Goal: Transaction & Acquisition: Purchase product/service

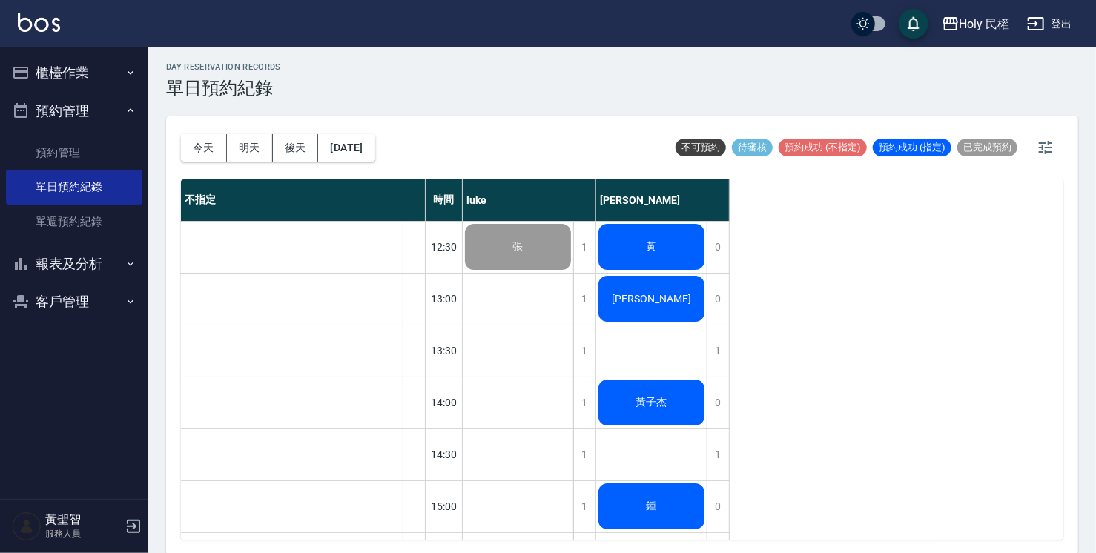
scroll to position [4, 0]
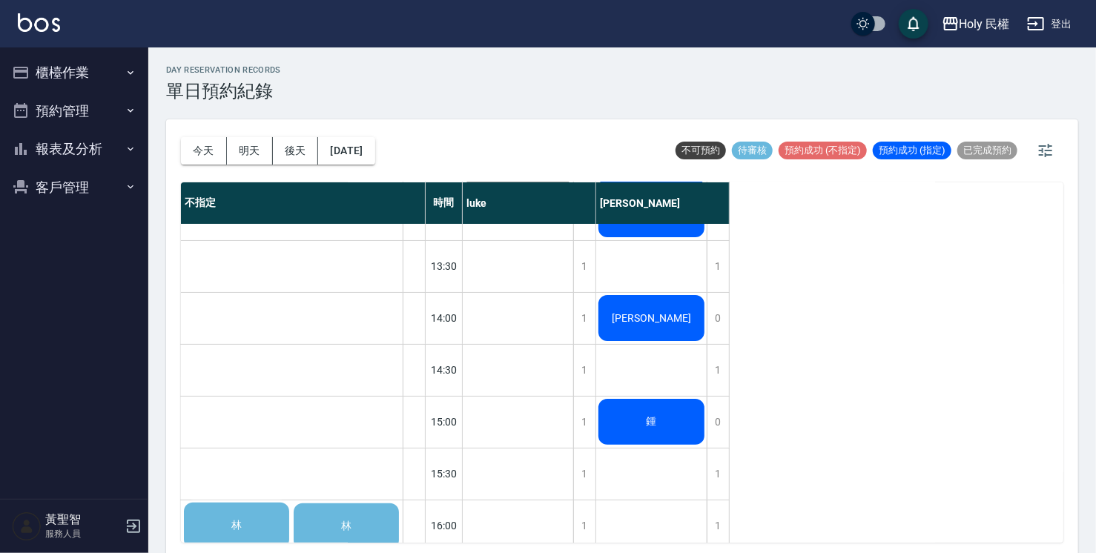
scroll to position [297, 0]
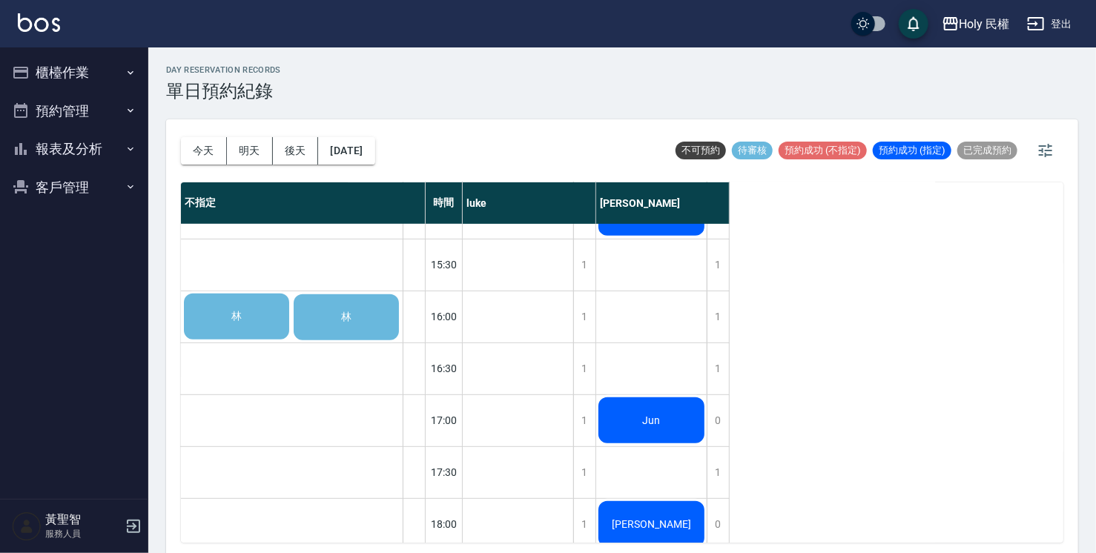
click at [238, 319] on span "林" at bounding box center [236, 316] width 16 height 13
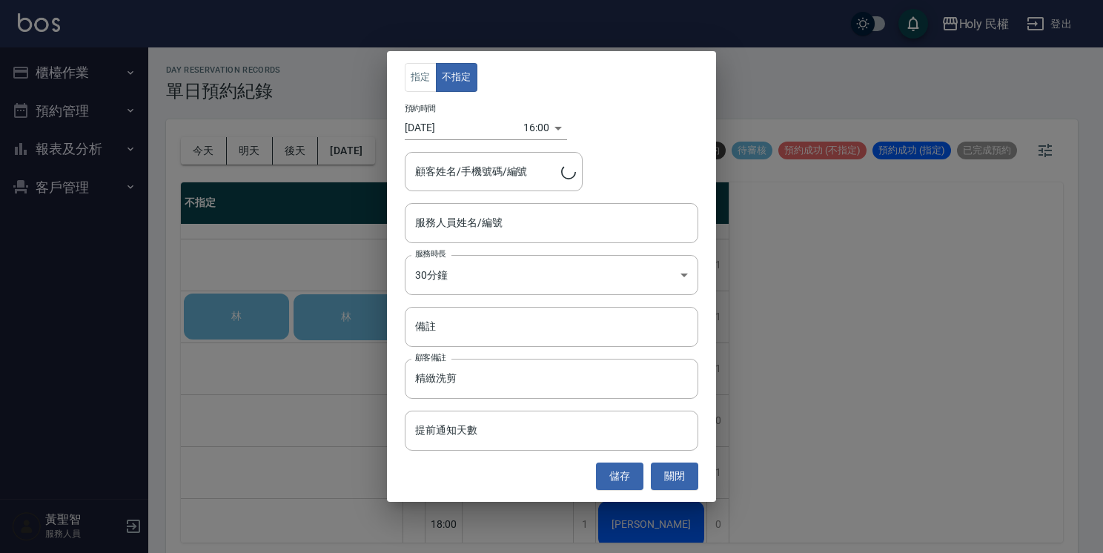
type input "林/0929100696"
click at [430, 73] on button "指定" at bounding box center [421, 77] width 32 height 29
click at [472, 78] on button "不指定" at bounding box center [457, 77] width 42 height 29
click at [324, 271] on div "指定 不指定 預約時間 2025/09/21 16:00 1758441600000 顧客姓名/手機號碼/編號 林/0929100696 顧客姓名/手機號碼/…" at bounding box center [551, 276] width 1103 height 553
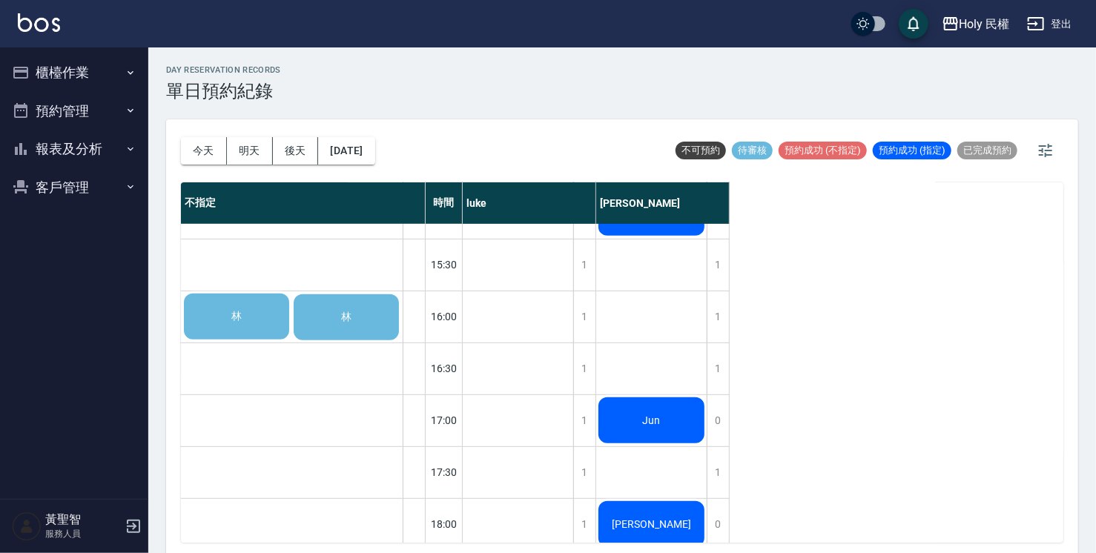
click at [246, 312] on div "林" at bounding box center [237, 316] width 110 height 50
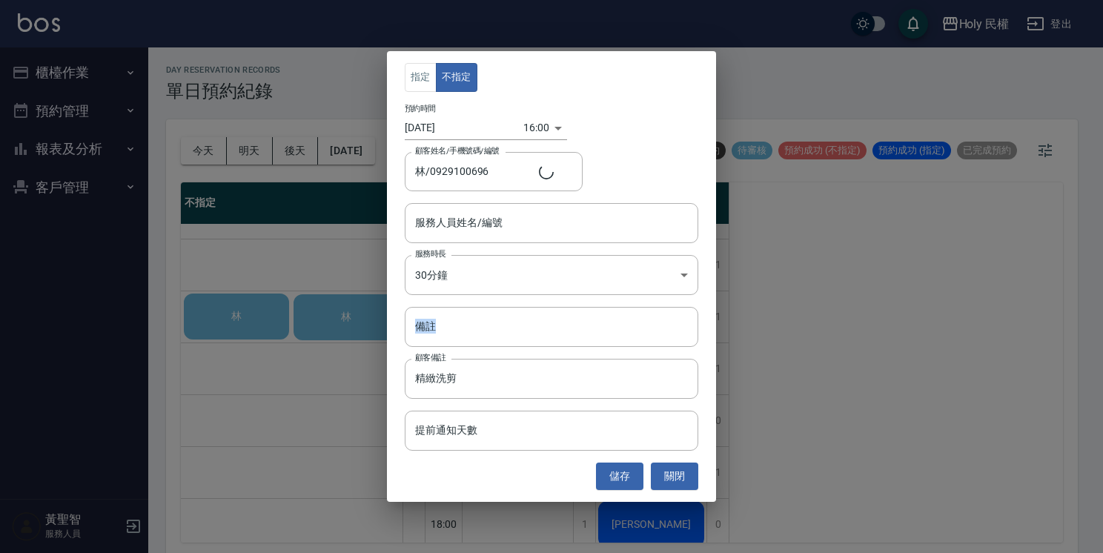
click at [246, 312] on div "指定 不指定 預約時間 2025/09/21 16:00 1758441600000 顧客姓名/手機號碼/編號 林/0929100696 顧客姓名/手機號碼/…" at bounding box center [551, 276] width 1103 height 553
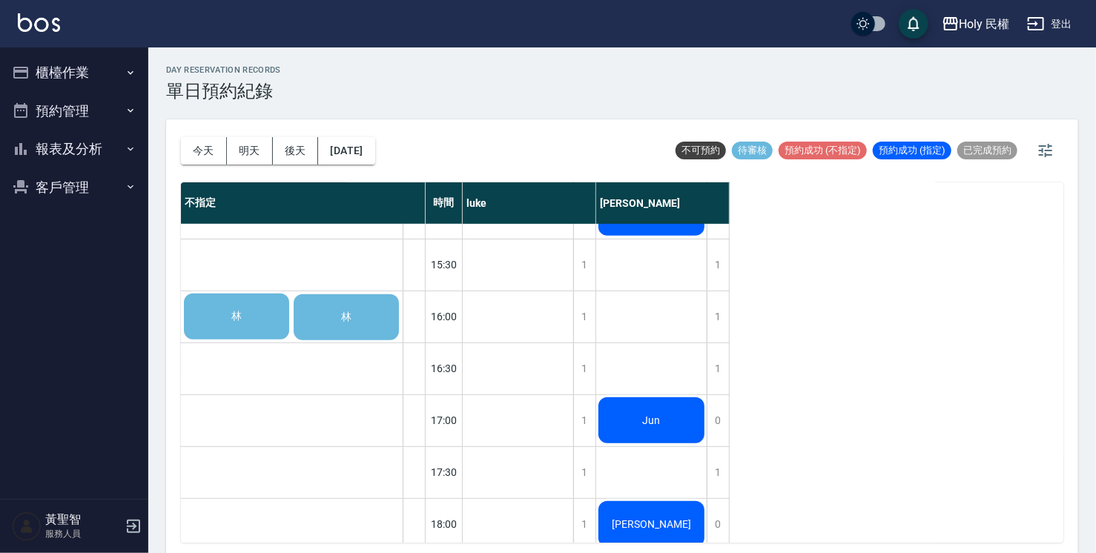
click at [246, 312] on div "林" at bounding box center [237, 316] width 110 height 50
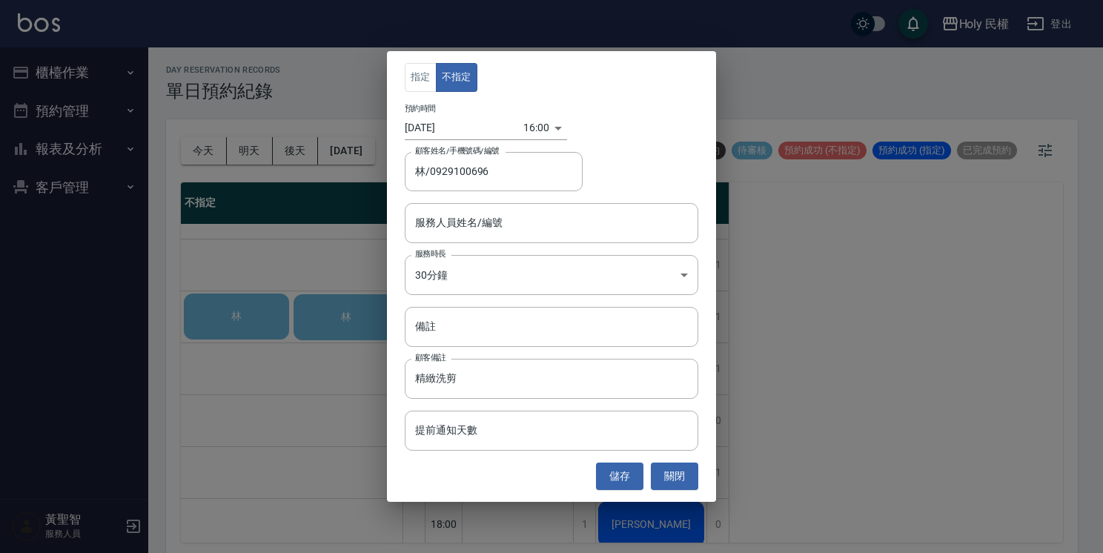
click at [320, 259] on div "指定 不指定 預約時間 2025/09/21 16:00 1758441600000 顧客姓名/手機號碼/編號 林/0929100696 顧客姓名/手機號碼/…" at bounding box center [551, 276] width 1103 height 553
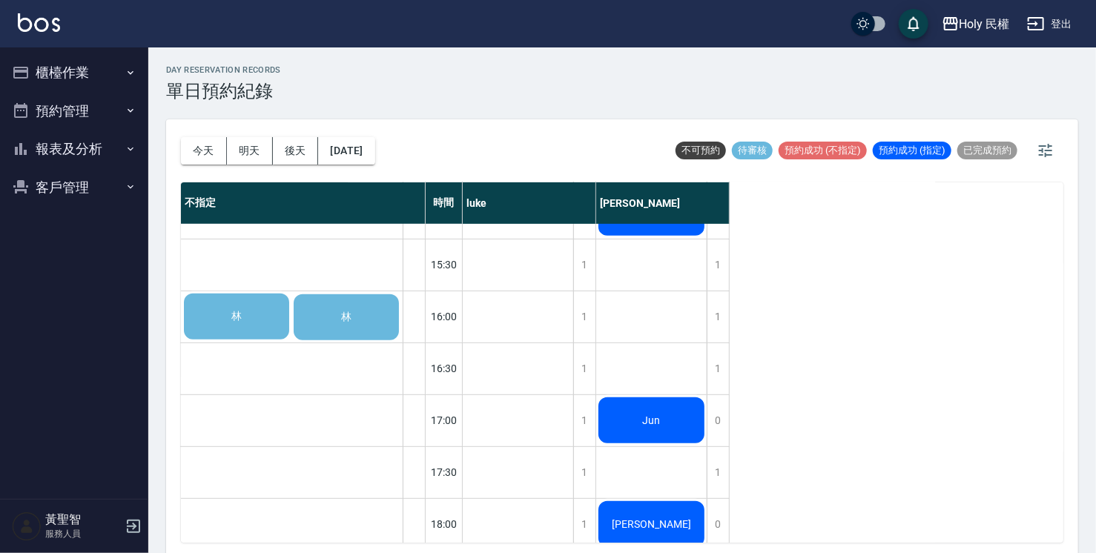
click at [327, 307] on div "林" at bounding box center [346, 317] width 110 height 50
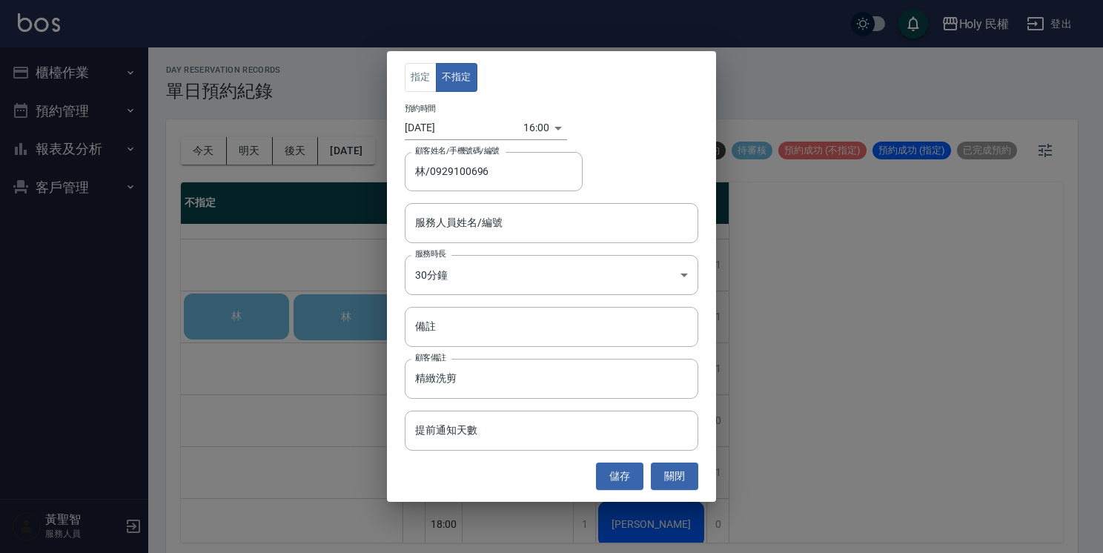
click at [234, 313] on div "指定 不指定 預約時間 2025/09/21 16:00 1758441600000 顧客姓名/手機號碼/編號 林/0929100696 顧客姓名/手機號碼/…" at bounding box center [551, 276] width 1103 height 553
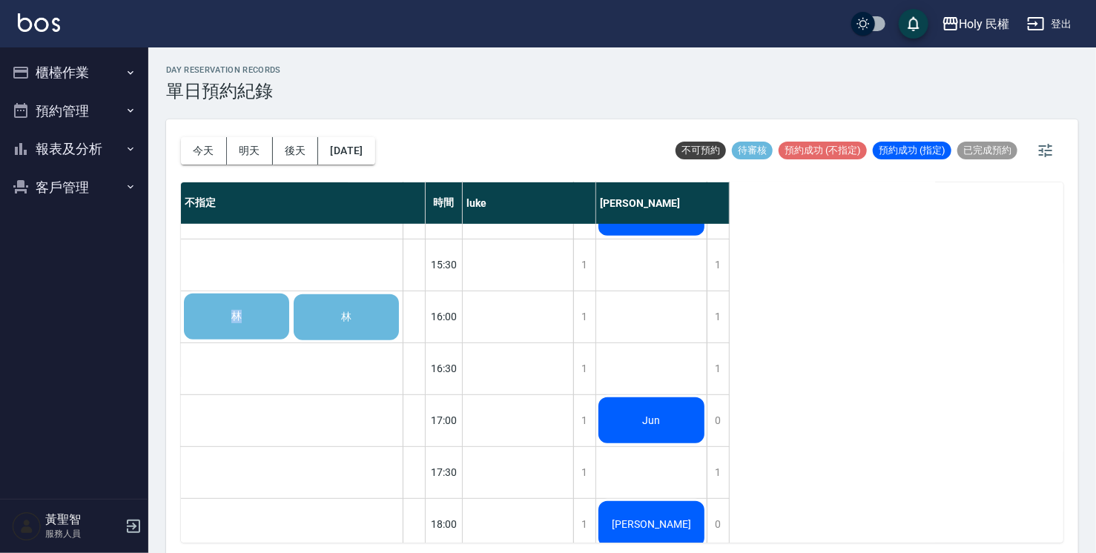
click at [234, 313] on span "林" at bounding box center [236, 316] width 16 height 13
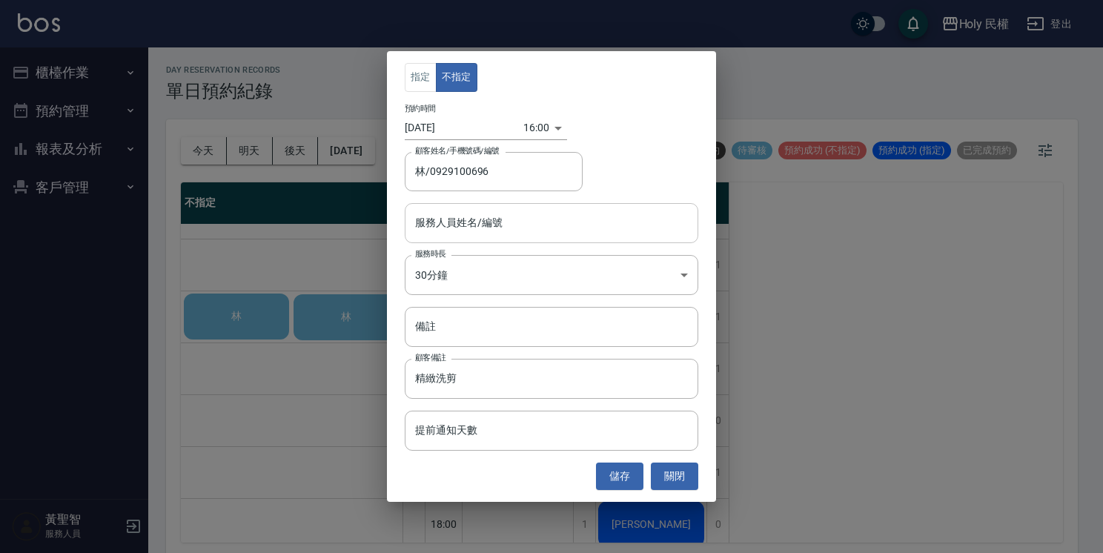
click at [522, 225] on input "服務人員姓名/編號" at bounding box center [551, 223] width 280 height 26
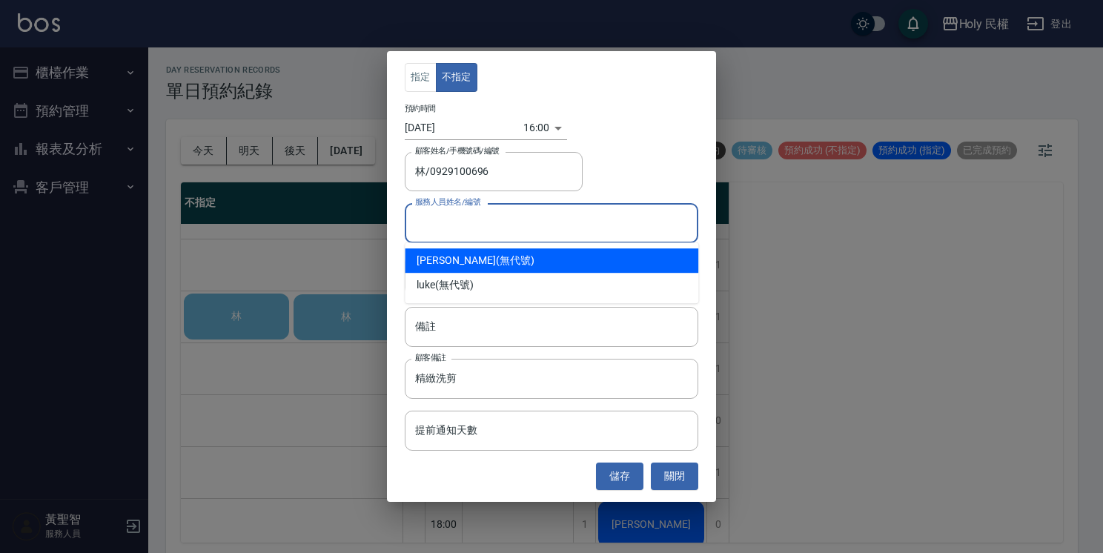
click at [480, 261] on div "Ella (無代號)" at bounding box center [552, 260] width 294 height 24
type input "Ella(無代號)"
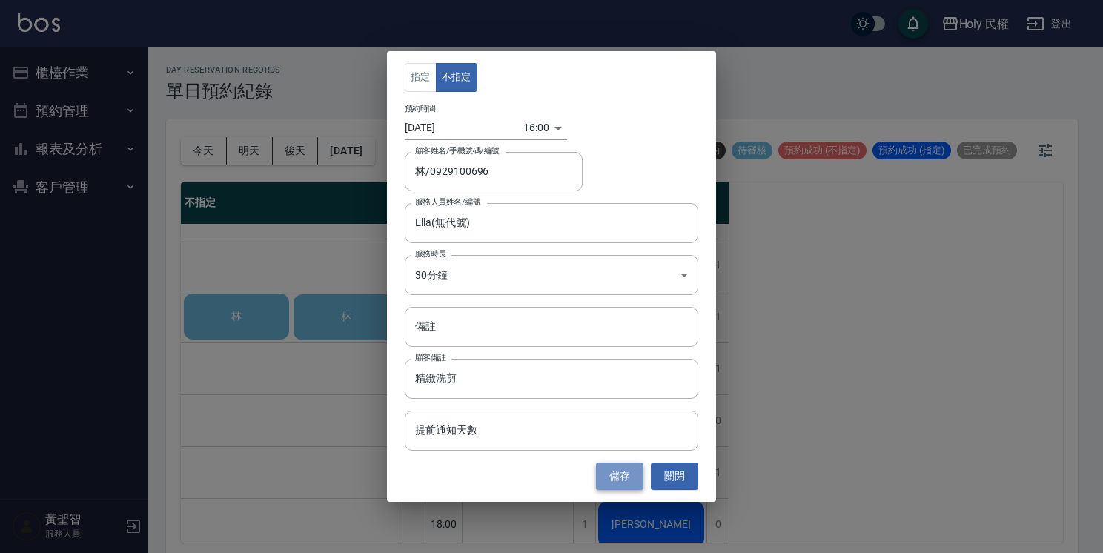
click at [608, 469] on button "儲存" at bounding box center [619, 476] width 47 height 27
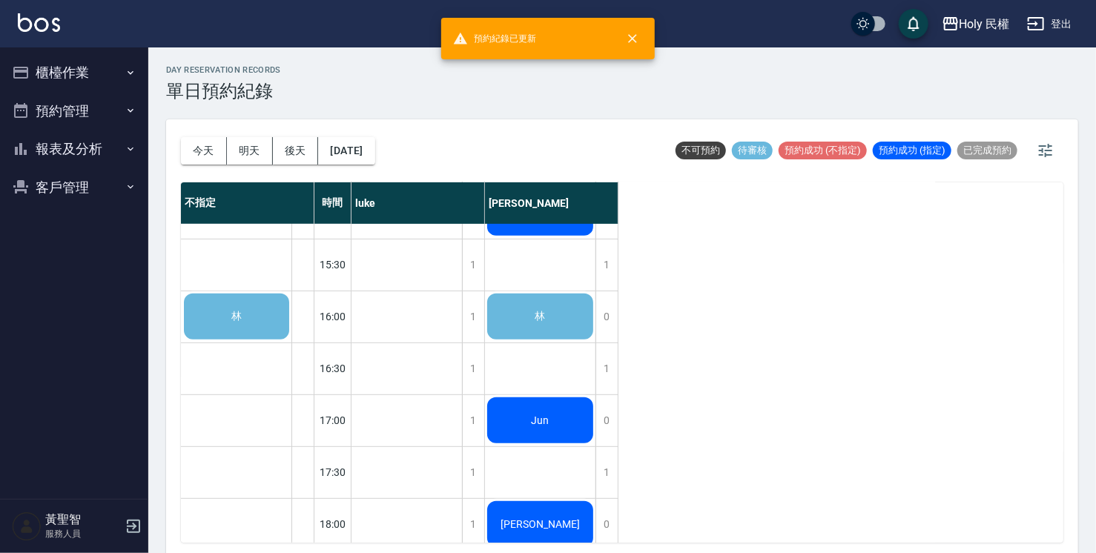
click at [532, 327] on div "林" at bounding box center [540, 316] width 110 height 50
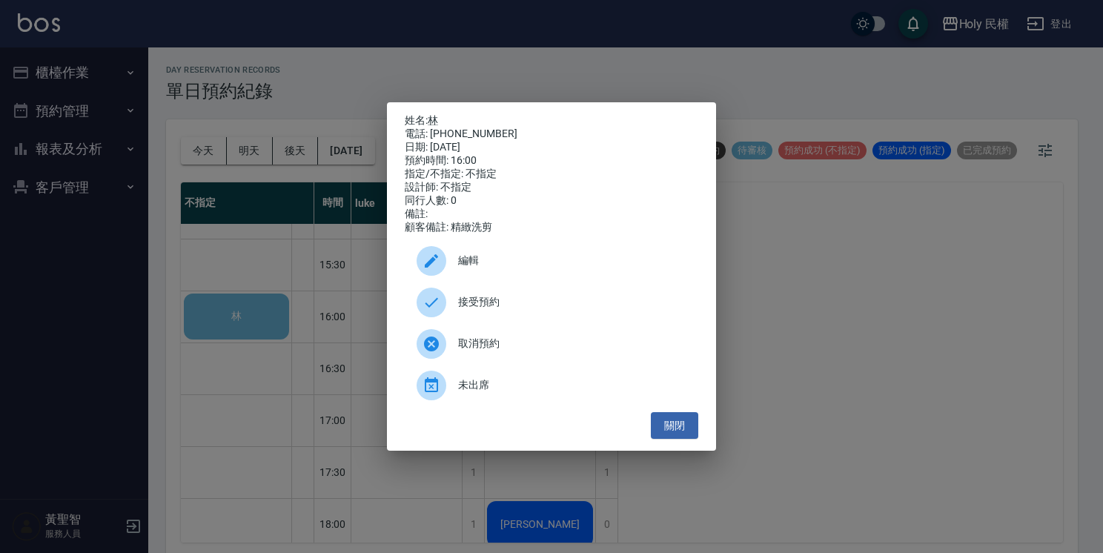
click at [495, 345] on span "取消預約" at bounding box center [572, 344] width 228 height 16
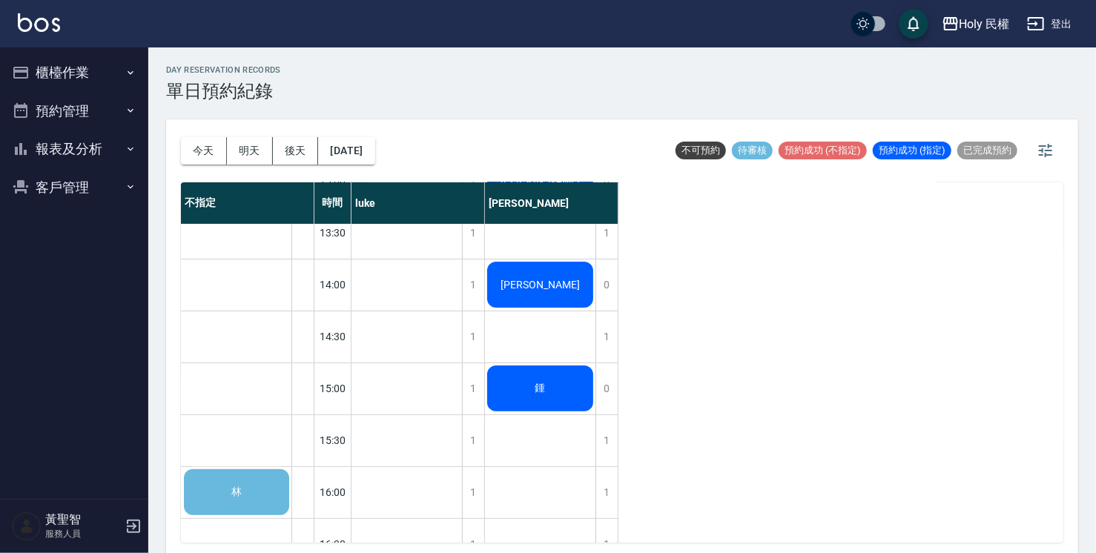
scroll to position [222, 0]
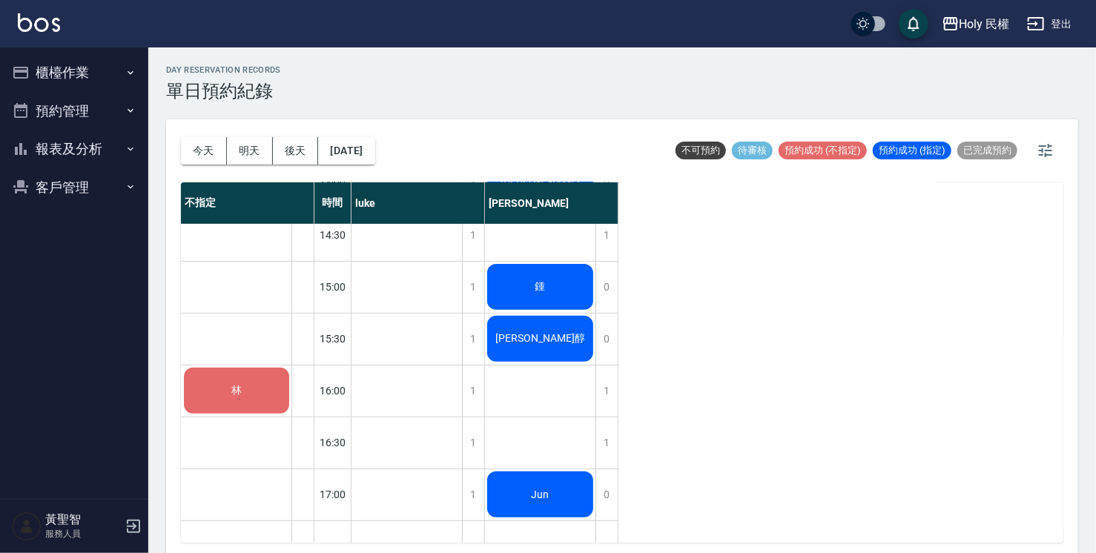
drag, startPoint x: 341, startPoint y: 546, endPoint x: 887, endPoint y: 87, distance: 713.0
click at [887, 87] on div "day Reservation records 單日預約紀錄" at bounding box center [622, 83] width 912 height 36
click at [406, 332] on div "張" at bounding box center [406, 416] width 111 height 830
click at [480, 340] on div "1" at bounding box center [473, 339] width 22 height 51
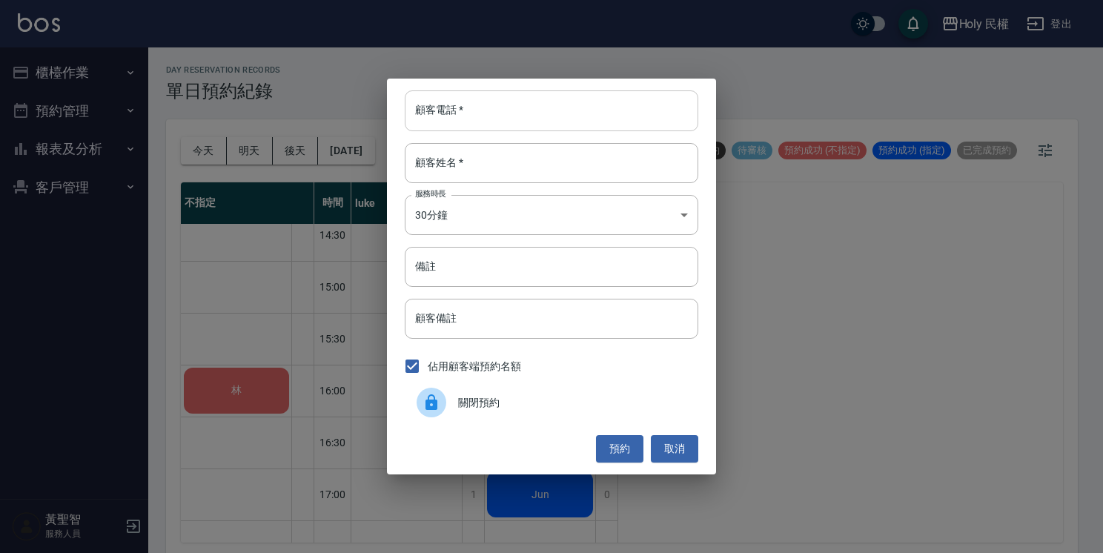
click at [465, 118] on input "顧客電話   *" at bounding box center [552, 110] width 294 height 40
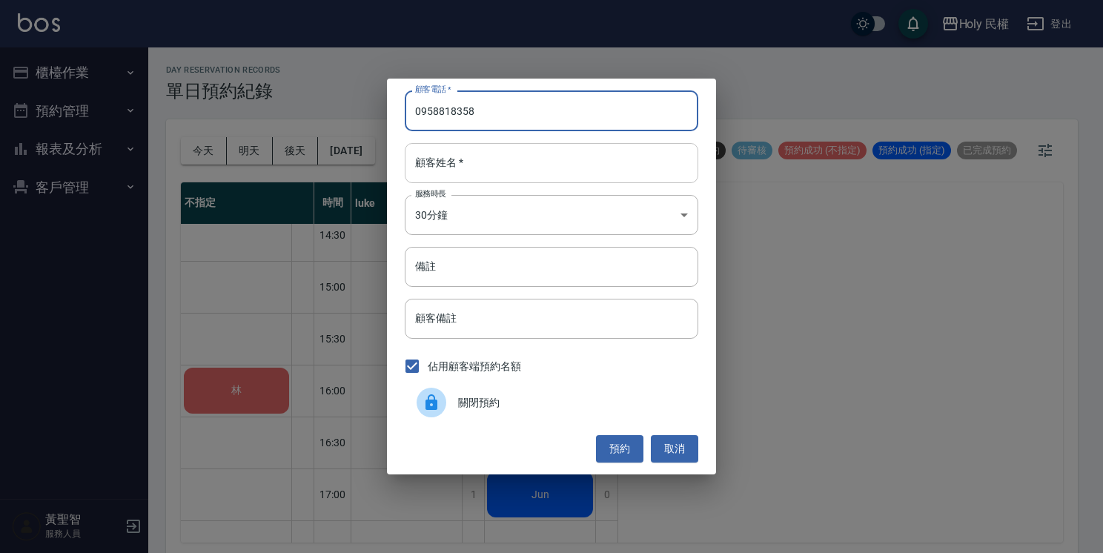
type input "0958818358"
click at [600, 165] on input "顧客姓名   *" at bounding box center [552, 163] width 294 height 40
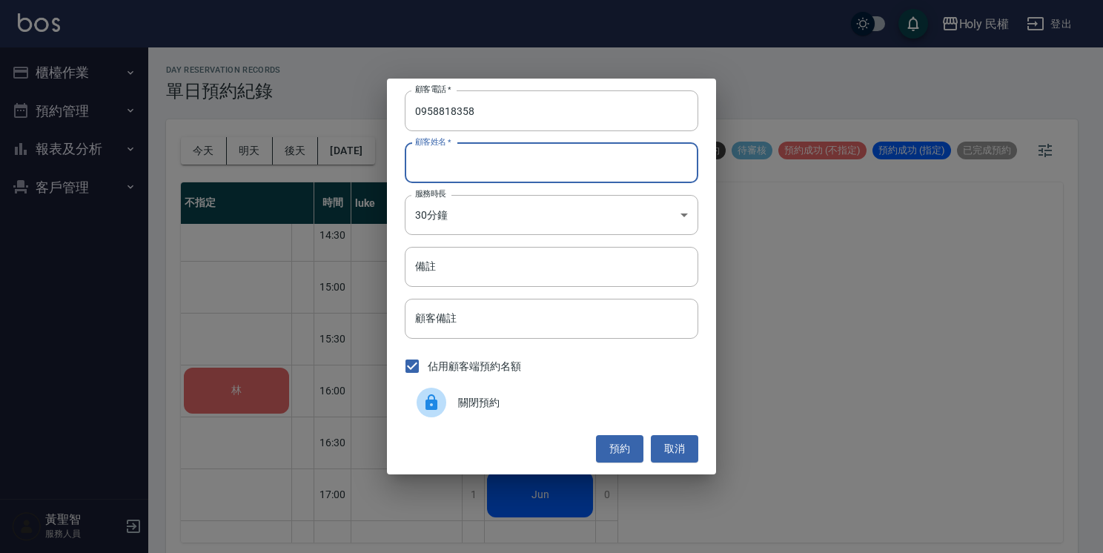
type input "5"
type input "[PERSON_NAME]"
click at [628, 448] on button "預約" at bounding box center [619, 448] width 47 height 27
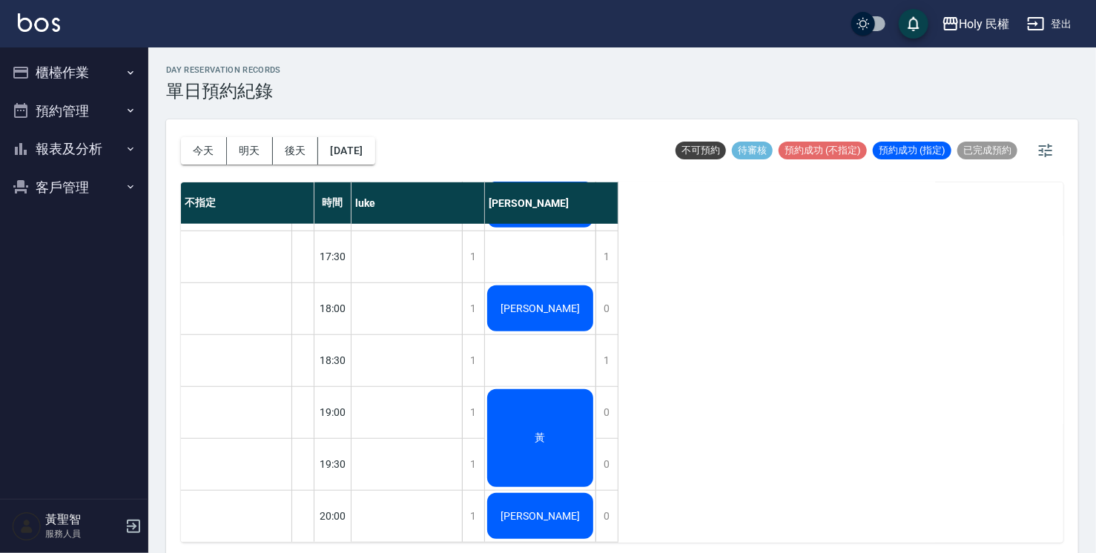
scroll to position [4, 0]
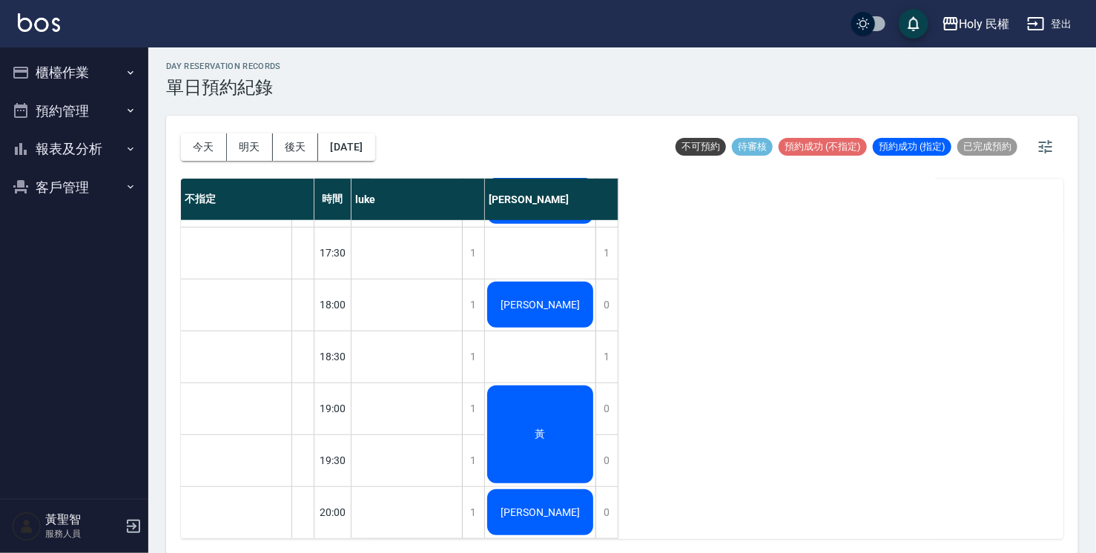
click at [406, 505] on div "張 詹" at bounding box center [406, 123] width 111 height 830
click at [469, 498] on div "1" at bounding box center [473, 512] width 22 height 51
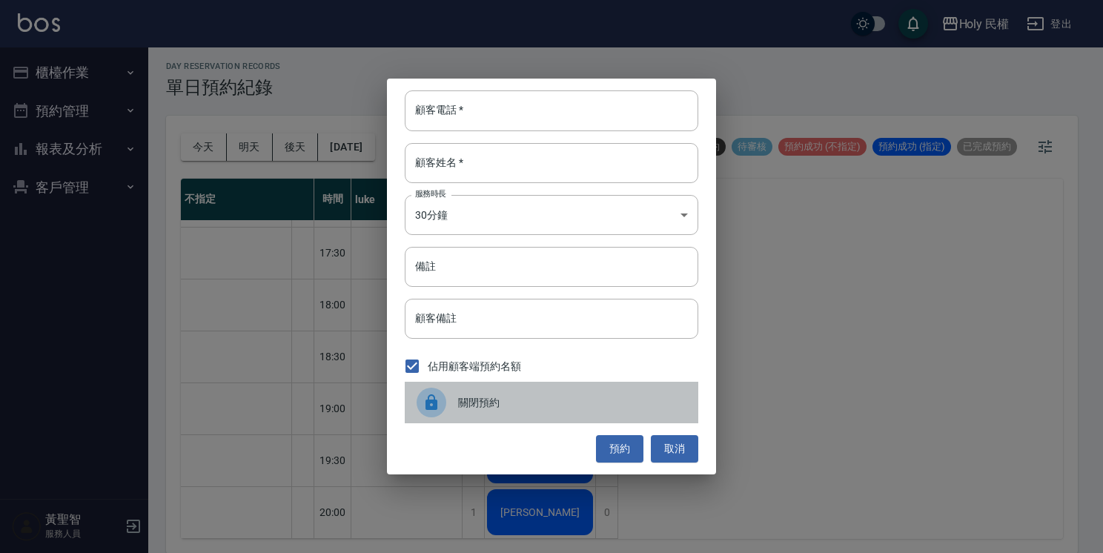
click at [469, 411] on div "關閉預約" at bounding box center [552, 403] width 294 height 42
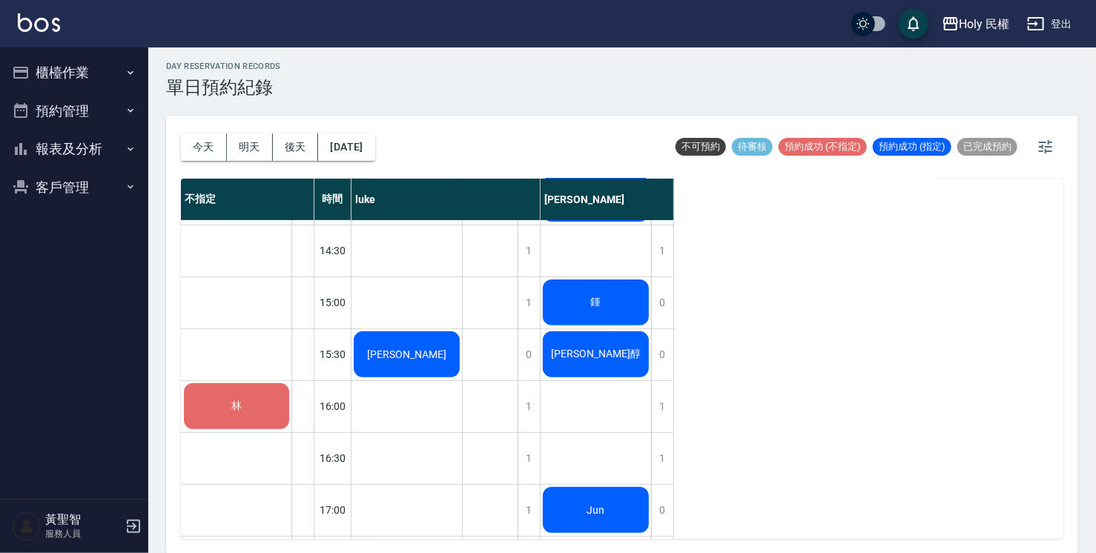
scroll to position [226, 0]
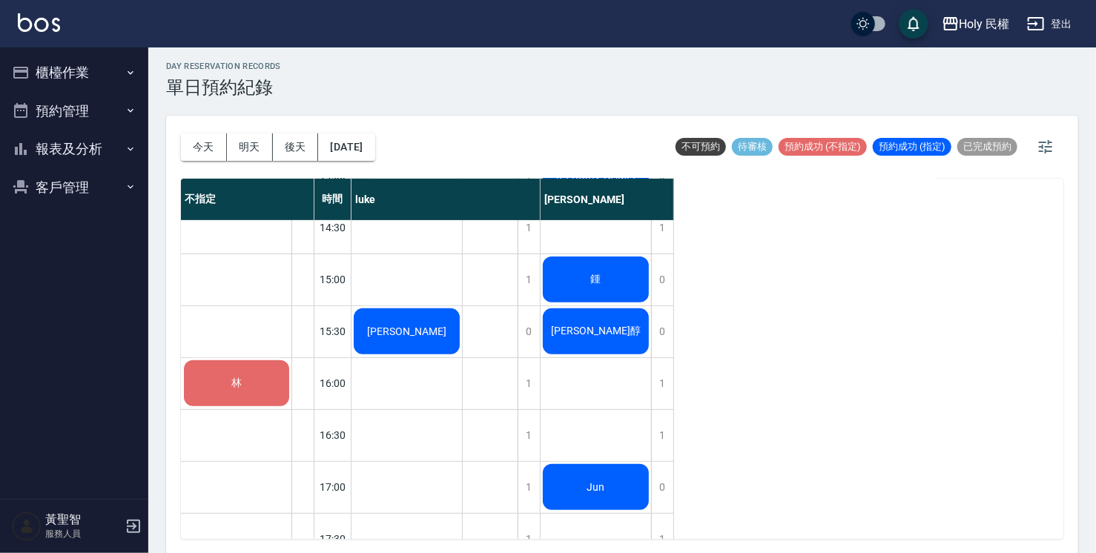
click at [411, 329] on span "[PERSON_NAME]" at bounding box center [406, 331] width 85 height 12
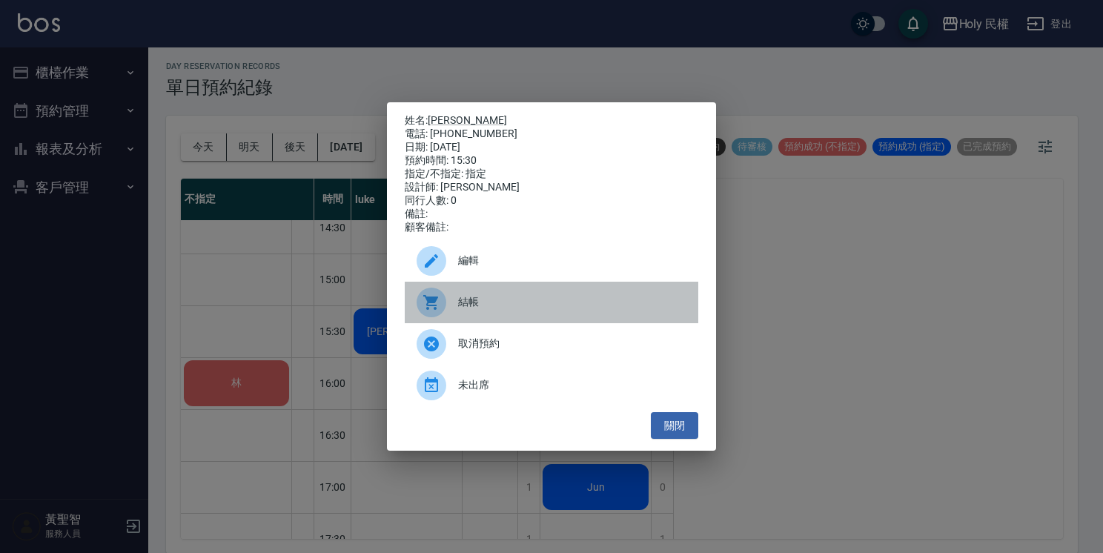
click at [478, 310] on span "結帳" at bounding box center [572, 302] width 228 height 16
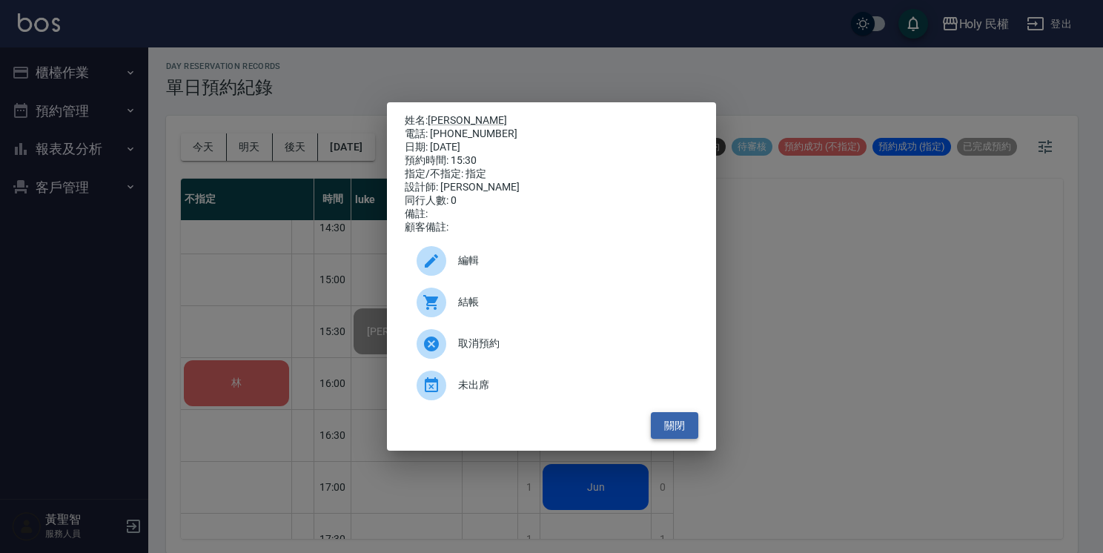
click at [682, 431] on button "關閉" at bounding box center [674, 425] width 47 height 27
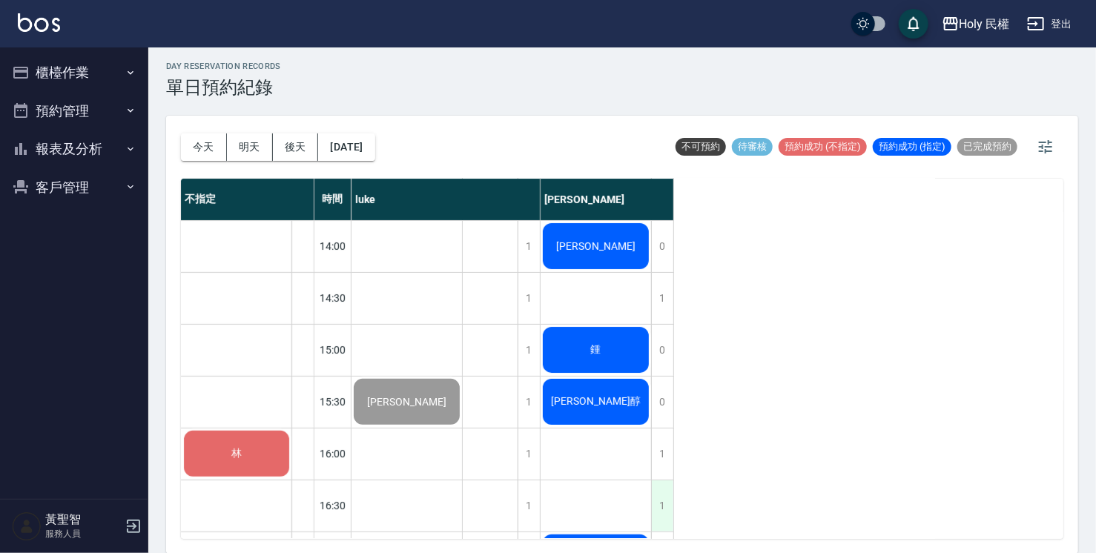
scroll to position [300, 0]
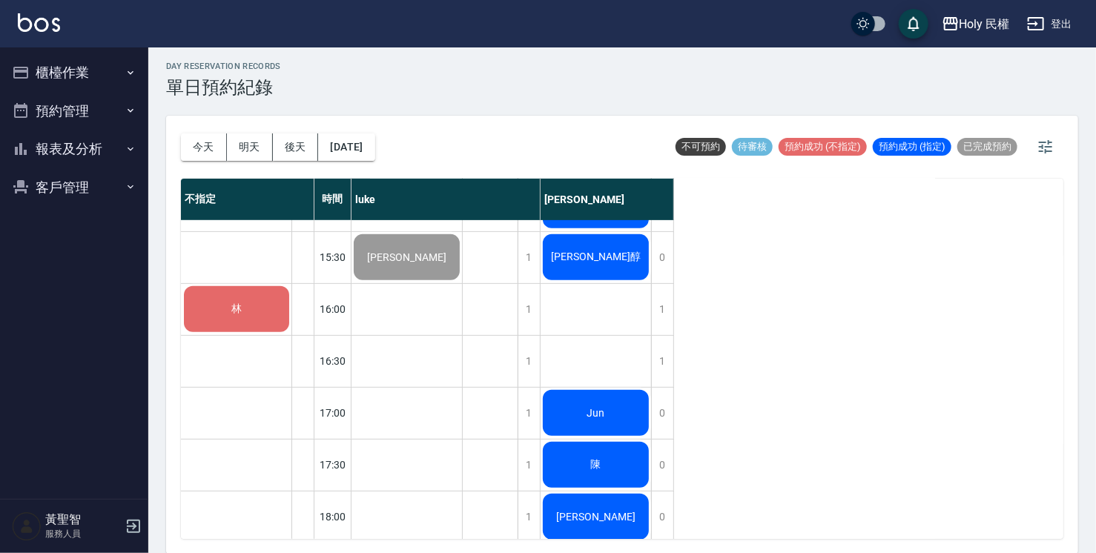
click at [258, 320] on div "林" at bounding box center [237, 309] width 110 height 50
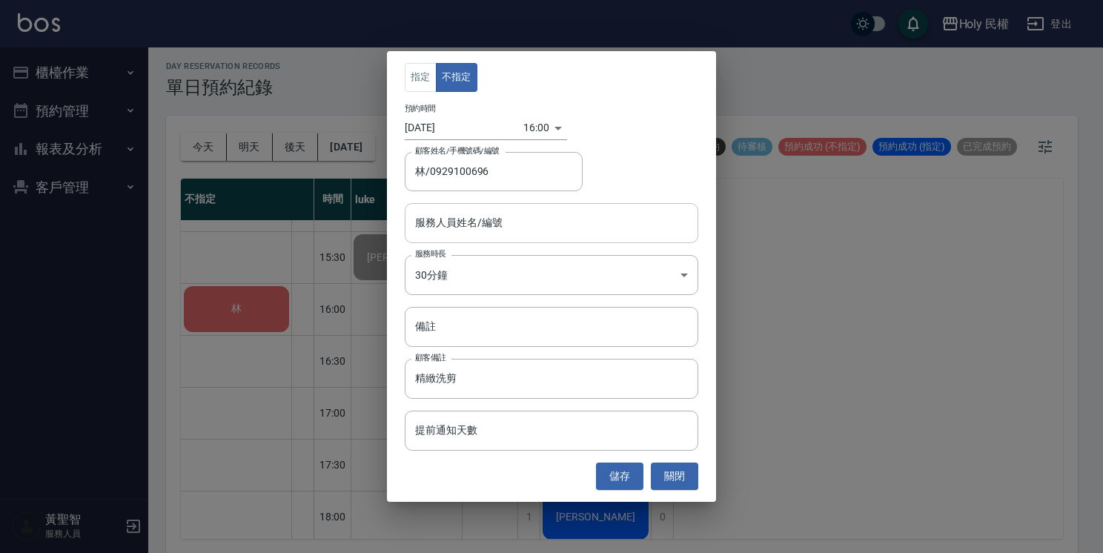
click at [446, 225] on input "服務人員姓名/編號" at bounding box center [551, 223] width 280 height 26
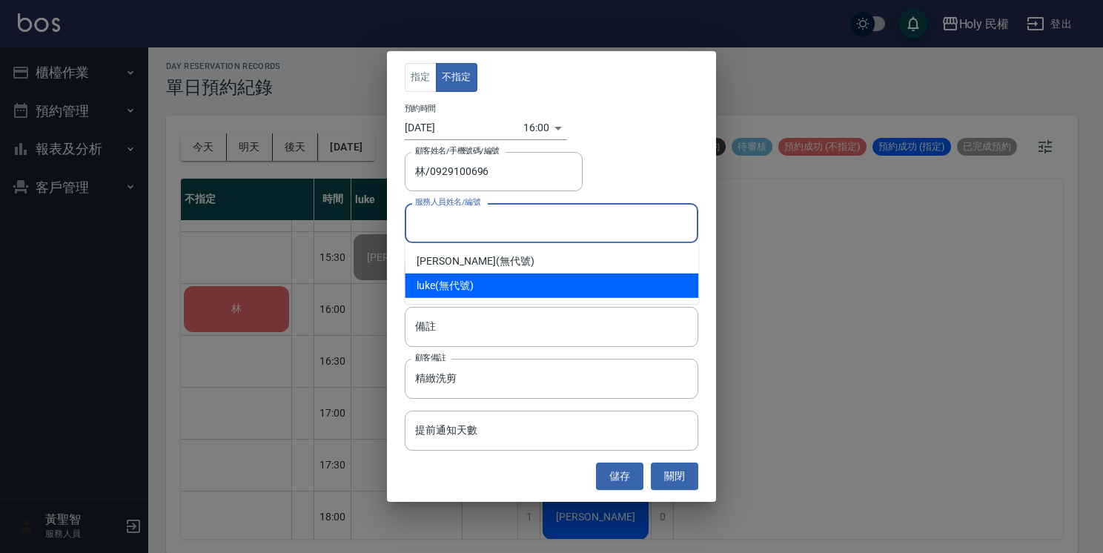
click at [459, 285] on div "luke (無代號)" at bounding box center [552, 286] width 294 height 24
type input "luke(無代號)"
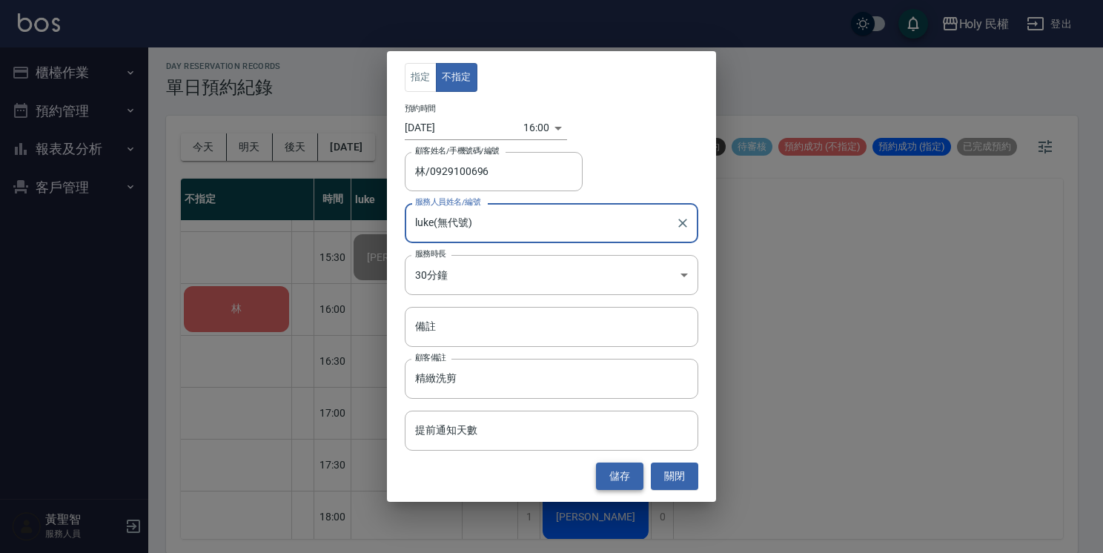
click at [621, 468] on button "儲存" at bounding box center [619, 476] width 47 height 27
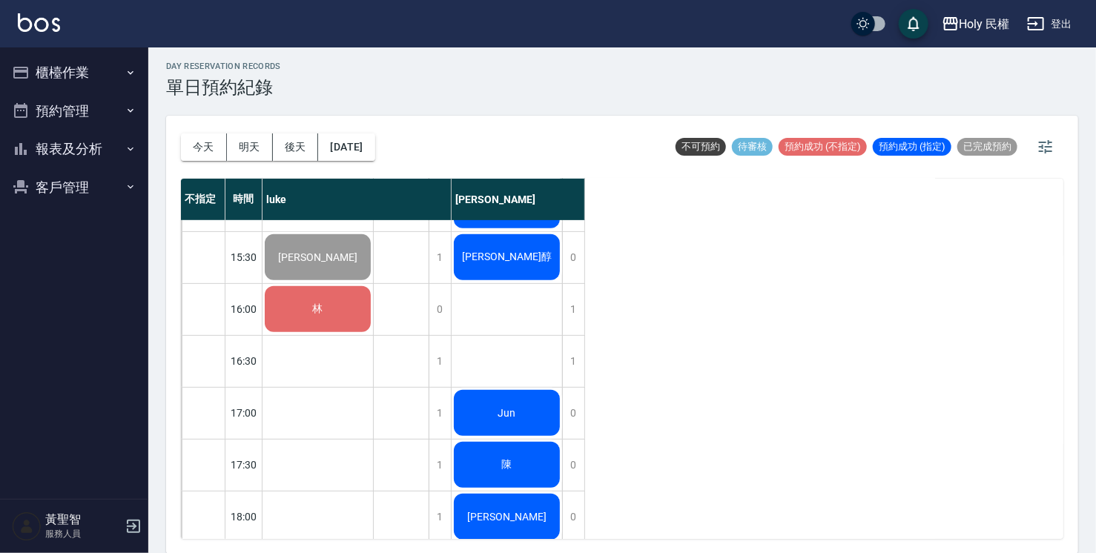
click at [336, 325] on div "林" at bounding box center [317, 309] width 110 height 50
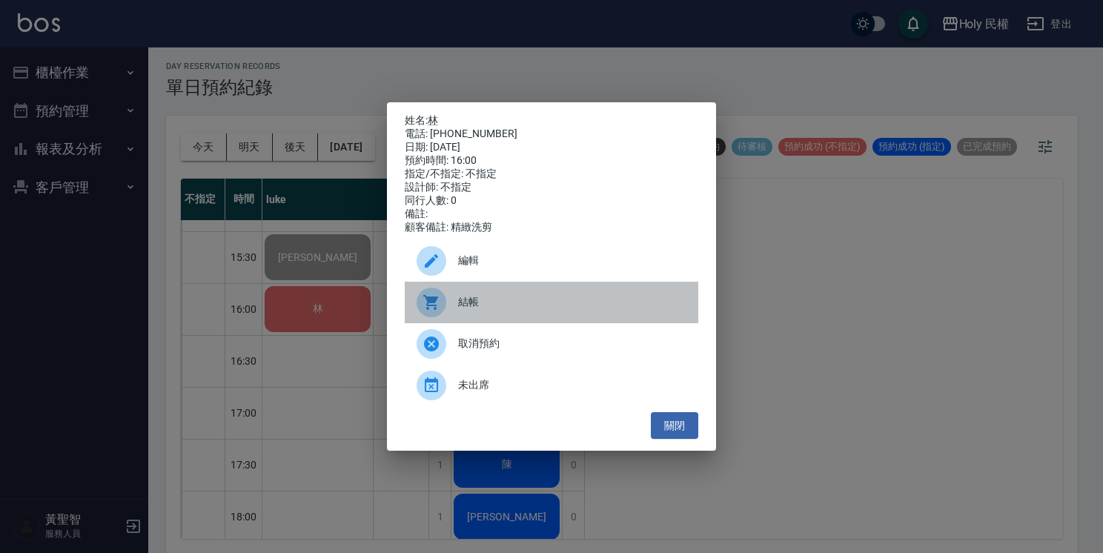
click at [467, 304] on span "結帳" at bounding box center [572, 302] width 228 height 16
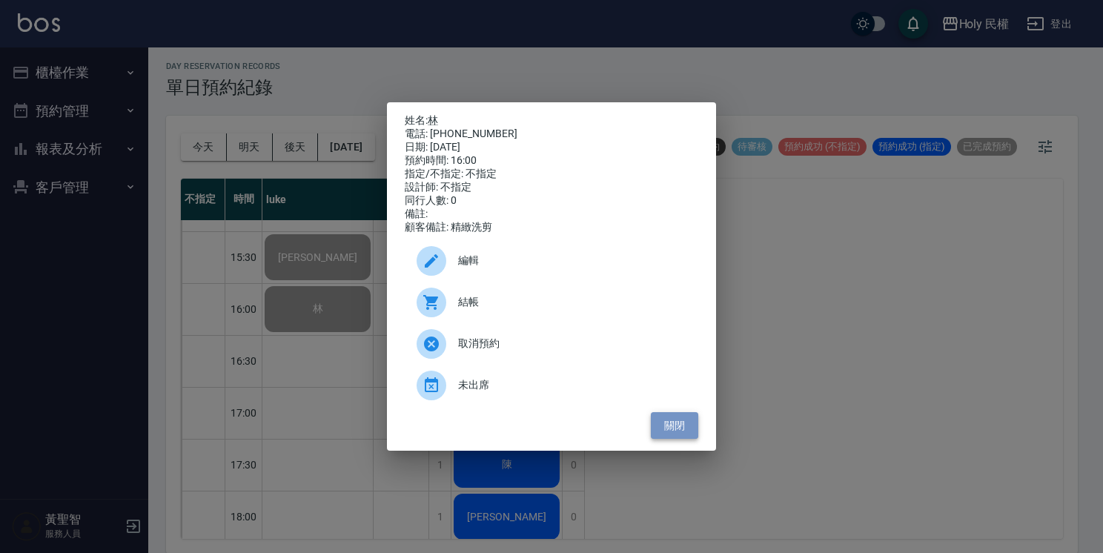
click at [659, 435] on button "關閉" at bounding box center [674, 425] width 47 height 27
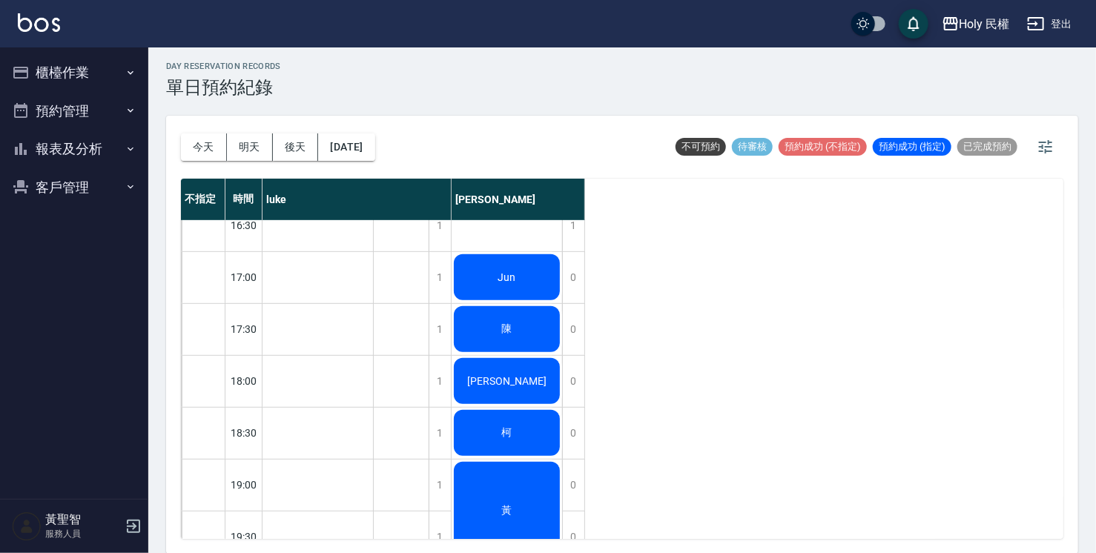
scroll to position [523, 0]
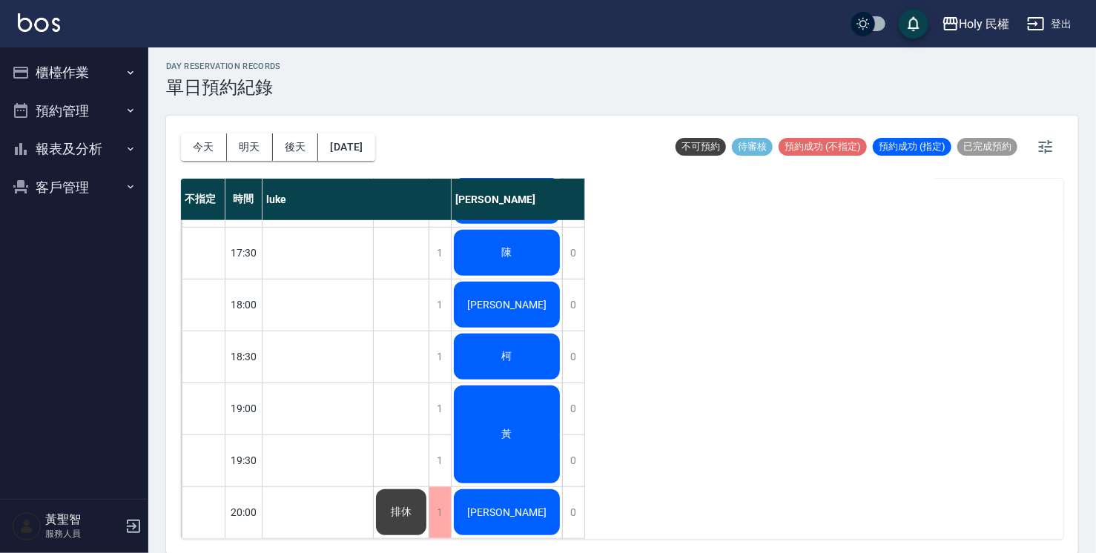
click at [531, 392] on div "黃" at bounding box center [507, 434] width 110 height 102
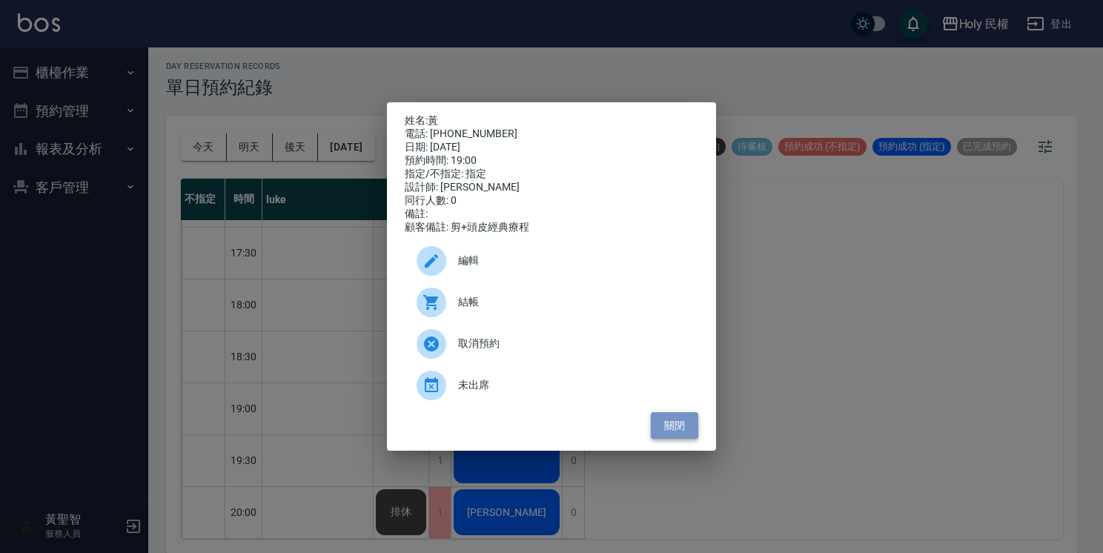
click at [675, 418] on button "關閉" at bounding box center [674, 425] width 47 height 27
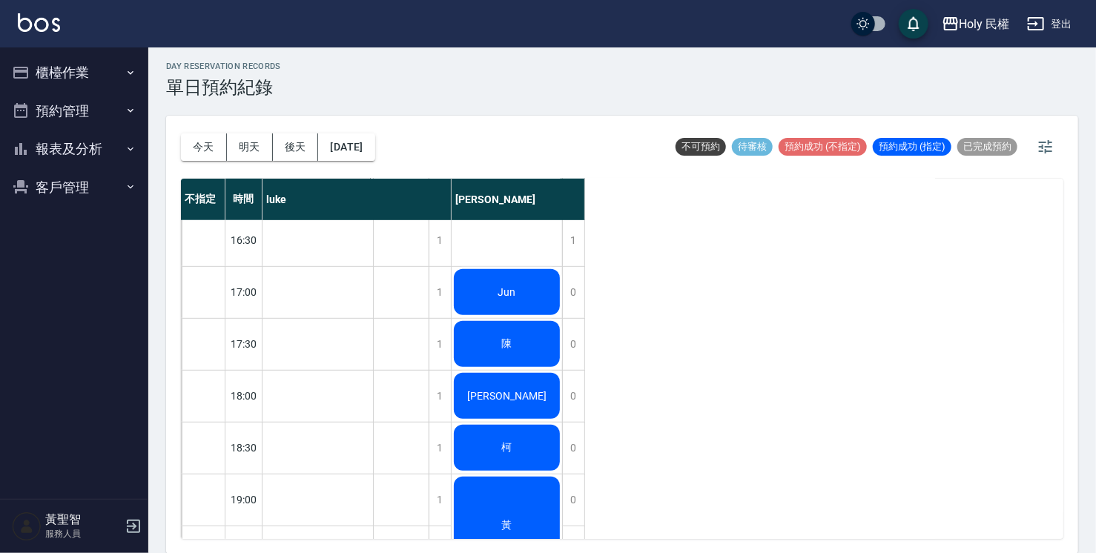
scroll to position [374, 0]
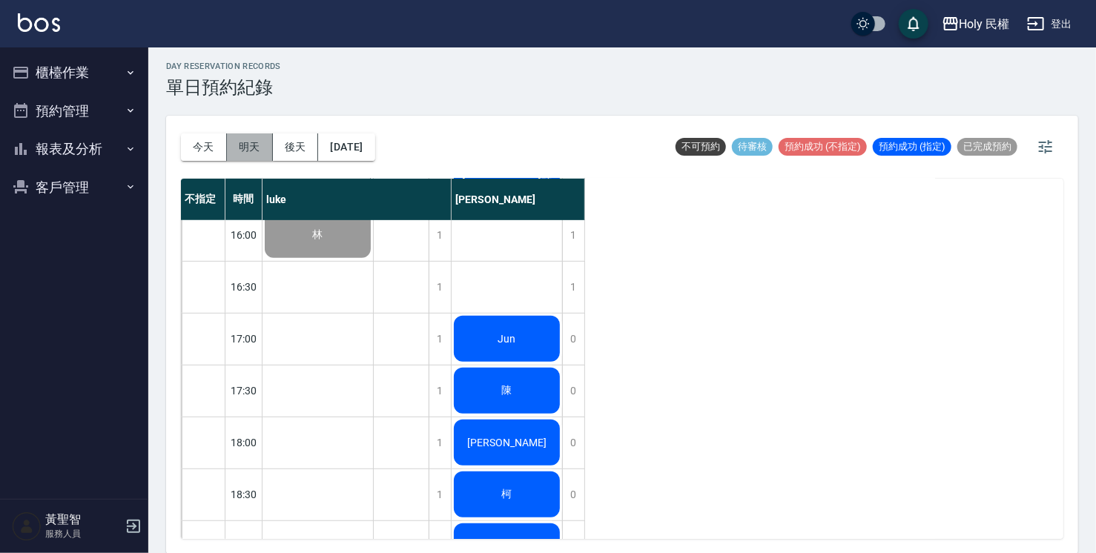
click at [250, 144] on button "明天" at bounding box center [250, 146] width 46 height 27
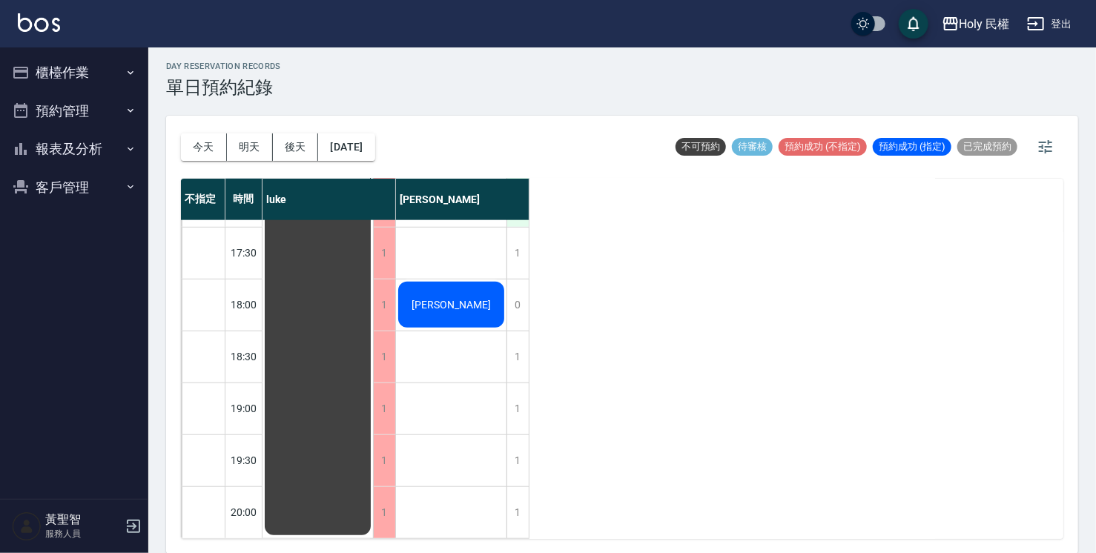
scroll to position [523, 0]
click at [515, 345] on div "1" at bounding box center [517, 356] width 22 height 51
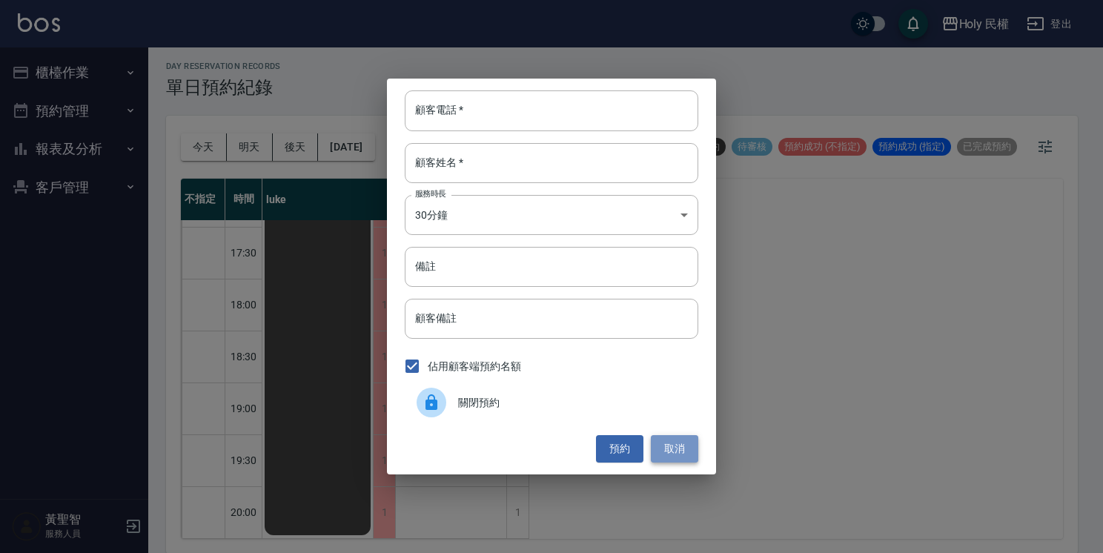
click at [685, 454] on button "取消" at bounding box center [674, 448] width 47 height 27
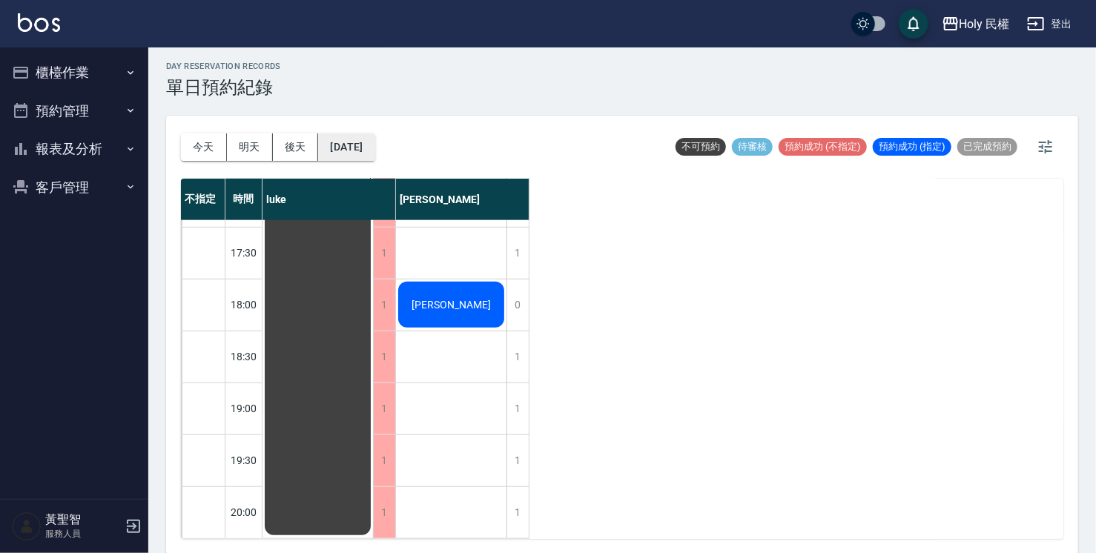
click at [371, 144] on button "2025/09/22" at bounding box center [346, 146] width 56 height 27
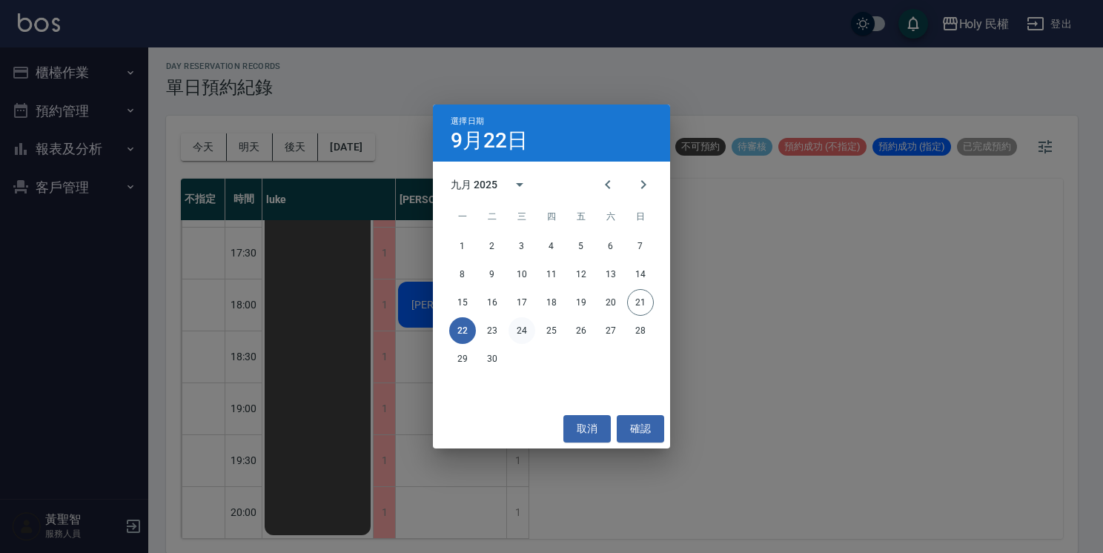
click at [524, 330] on button "24" at bounding box center [522, 330] width 27 height 27
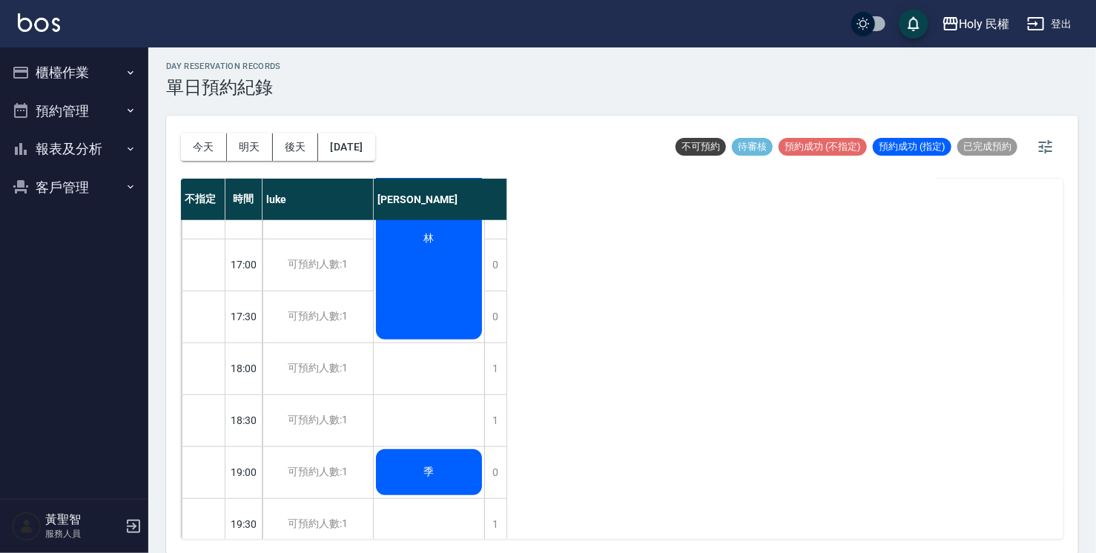
scroll to position [523, 0]
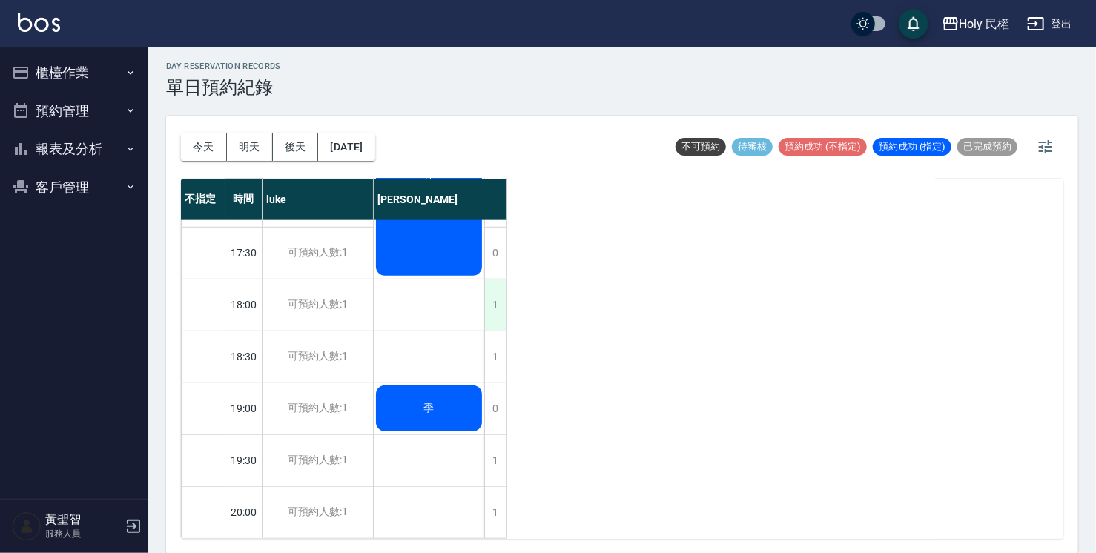
click at [492, 301] on div "1" at bounding box center [495, 305] width 22 height 51
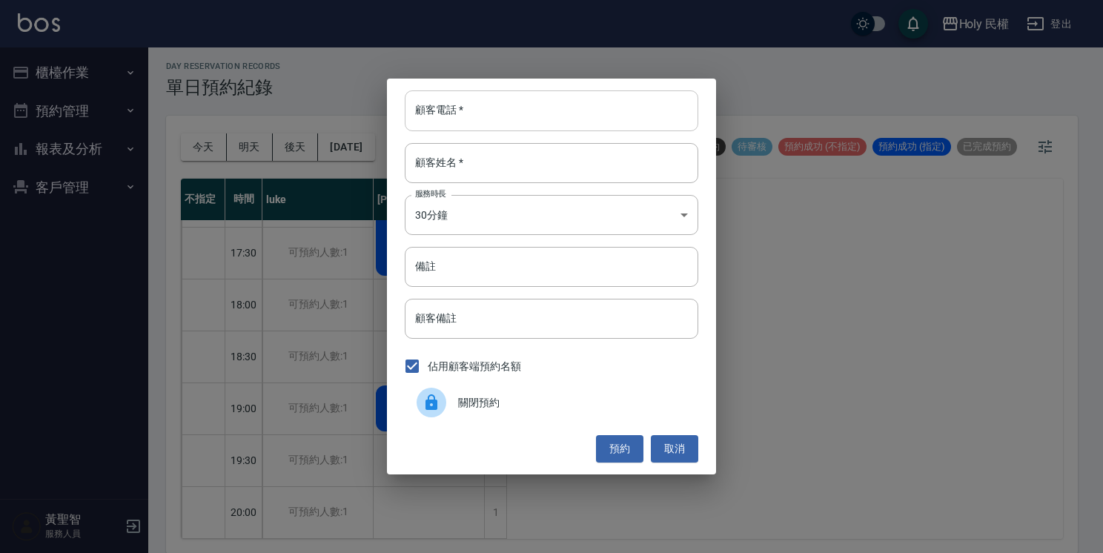
click at [566, 119] on input "顧客電話   *" at bounding box center [552, 110] width 294 height 40
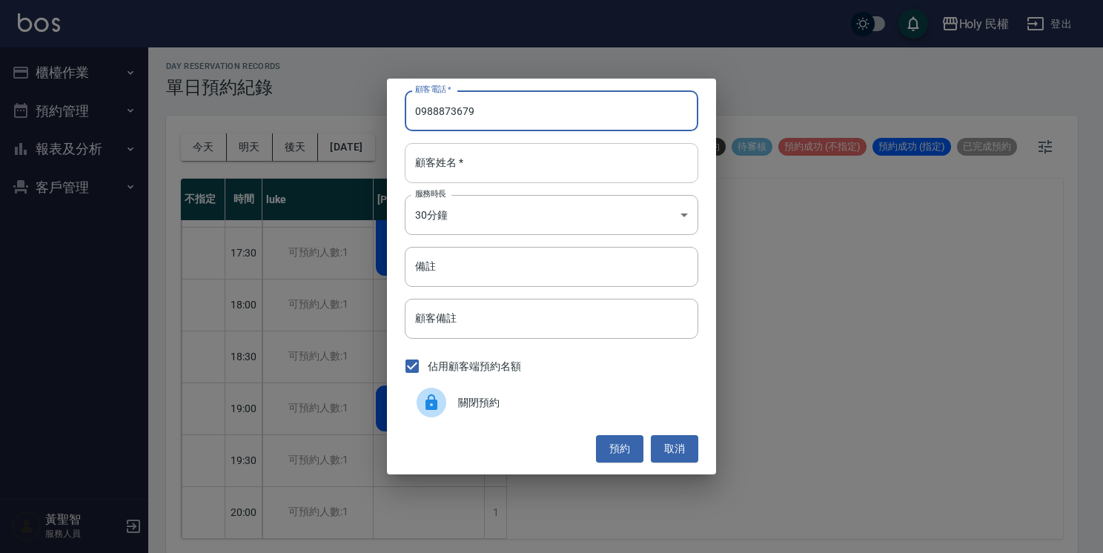
type input "0988873679"
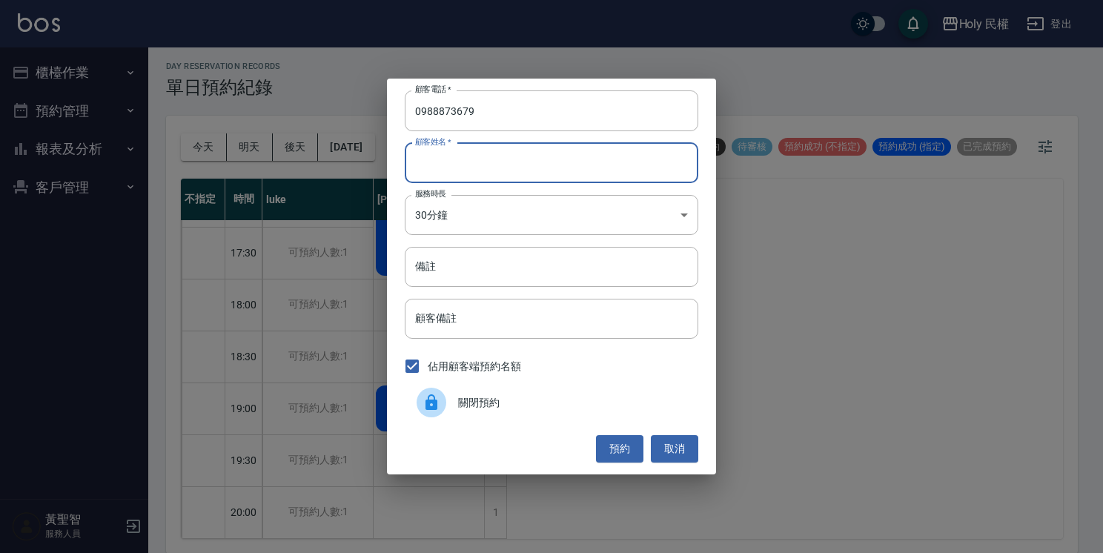
click at [530, 176] on input "顧客姓名   *" at bounding box center [552, 163] width 294 height 40
type input "x"
type input "林"
click at [629, 449] on button "預約" at bounding box center [619, 448] width 47 height 27
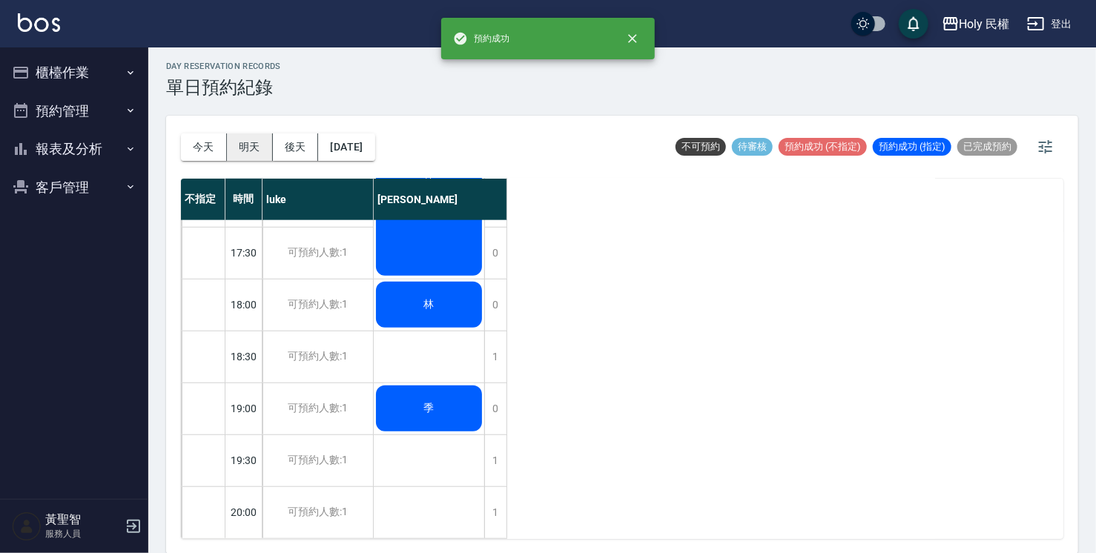
click at [246, 141] on button "明天" at bounding box center [250, 146] width 46 height 27
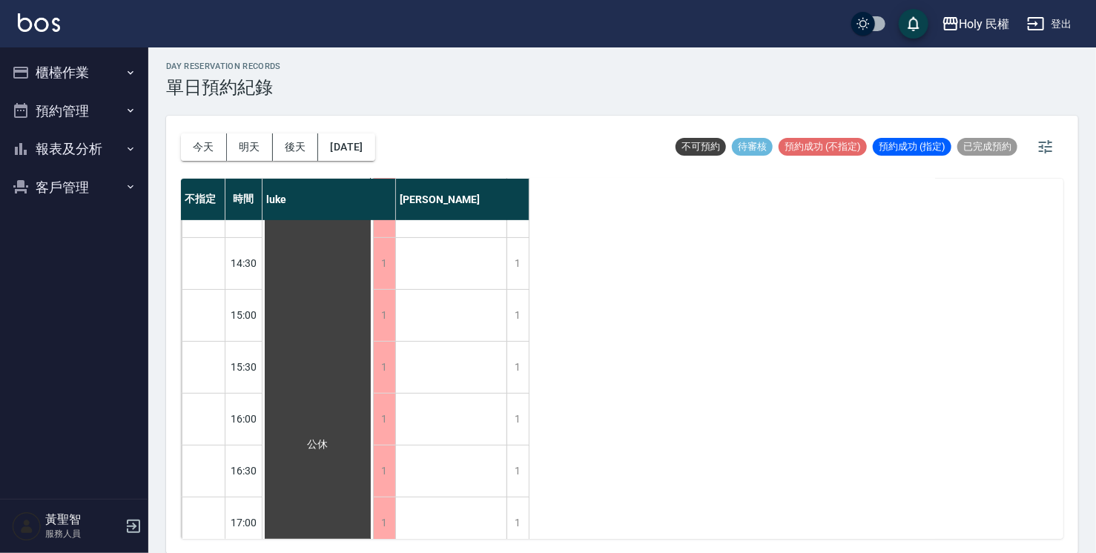
scroll to position [78, 0]
click at [300, 159] on div "今天 明天 後天 2025/09/22" at bounding box center [278, 147] width 194 height 63
click at [300, 150] on button "後天" at bounding box center [296, 146] width 46 height 27
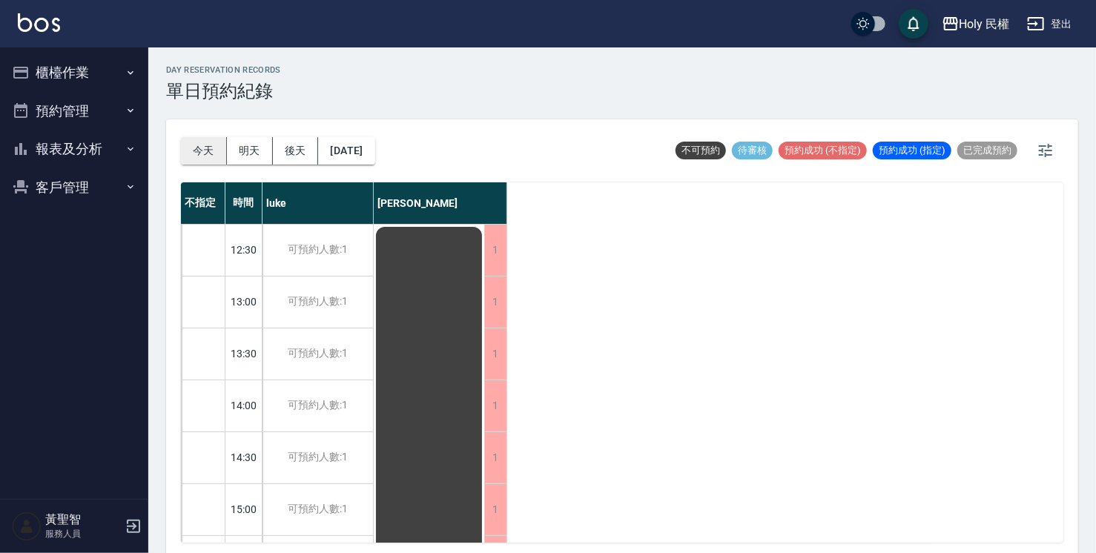
click at [205, 150] on button "今天" at bounding box center [204, 150] width 46 height 27
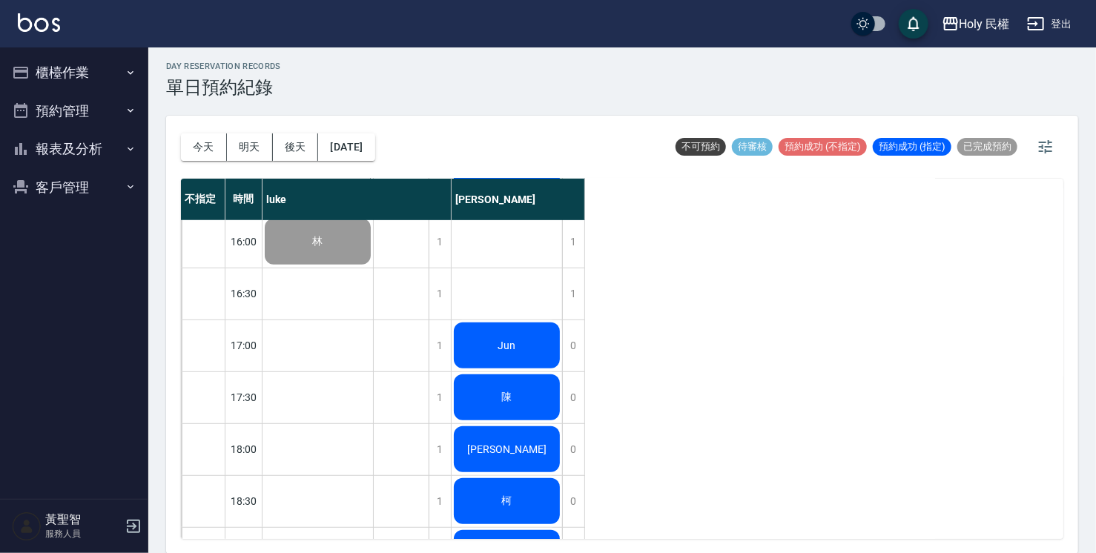
scroll to position [371, 0]
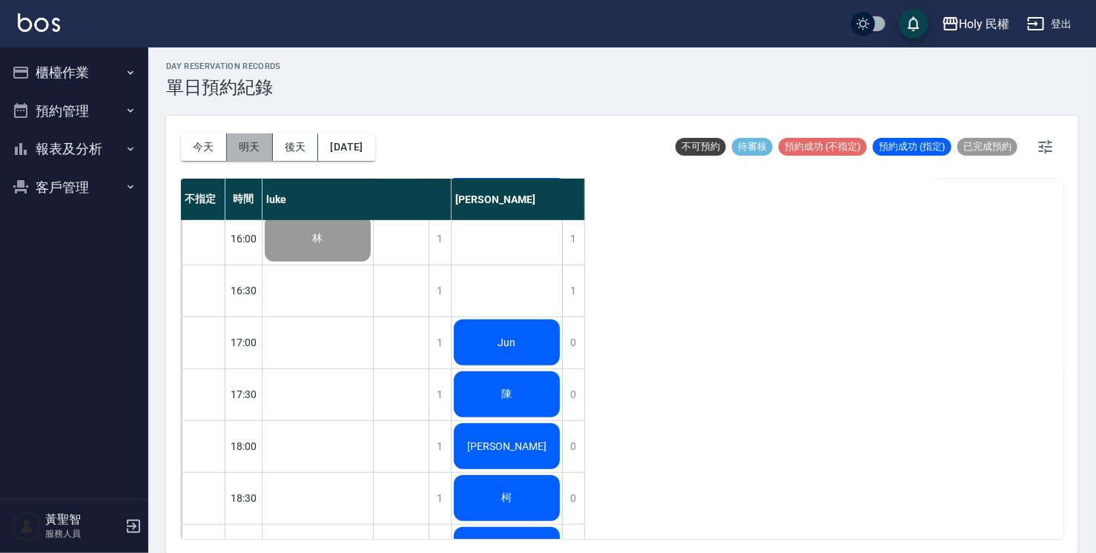
click at [248, 145] on button "明天" at bounding box center [250, 146] width 46 height 27
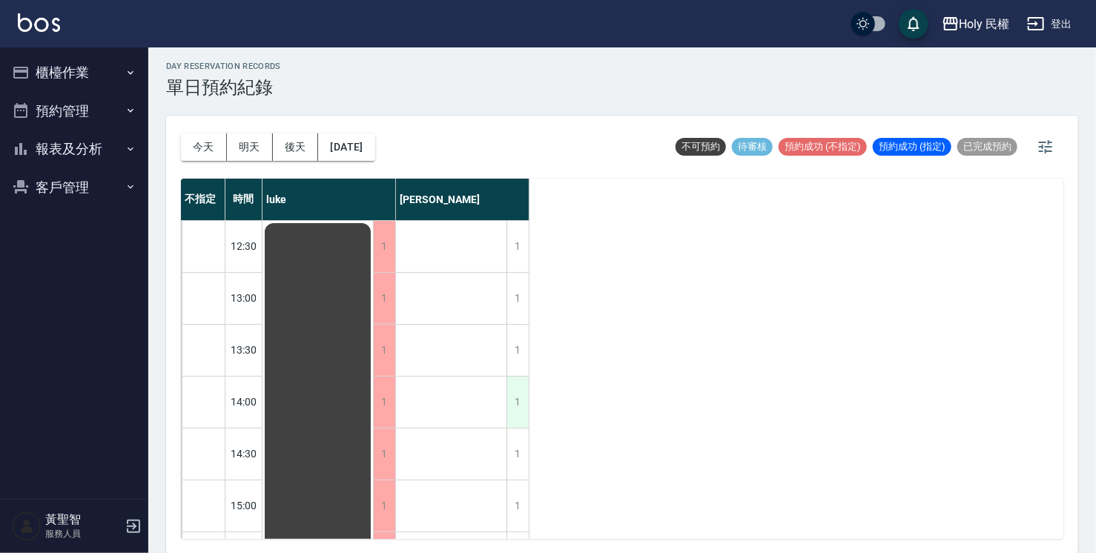
click at [516, 397] on div "1" at bounding box center [517, 402] width 22 height 51
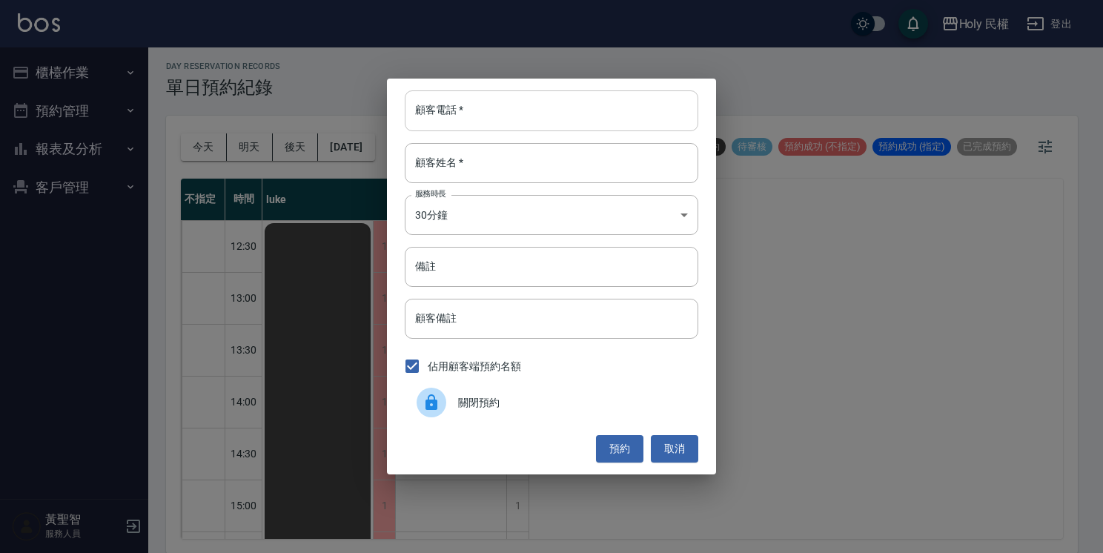
click at [644, 119] on input "顧客電話   *" at bounding box center [552, 110] width 294 height 40
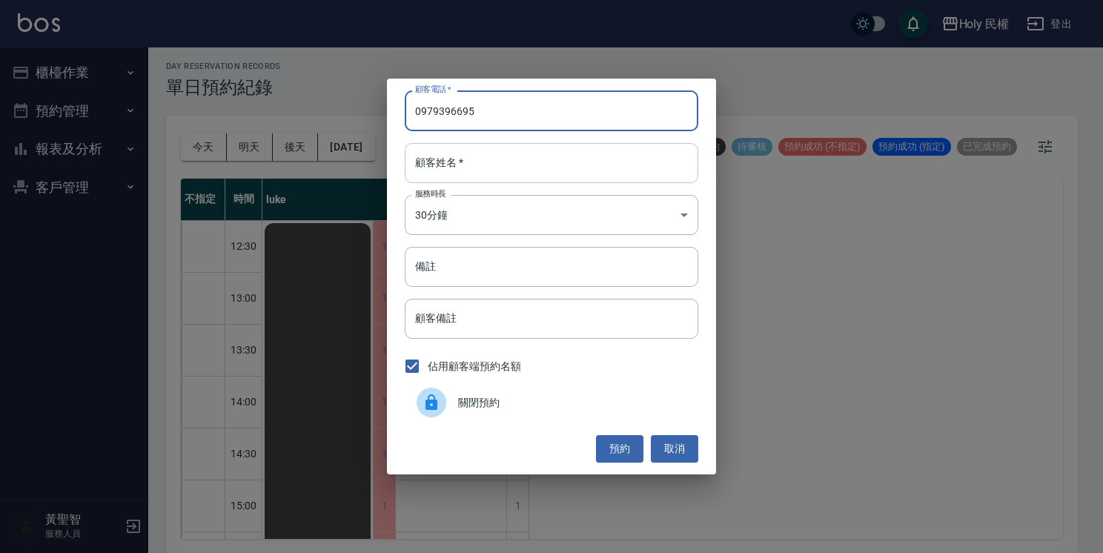
type input "0979396695"
click at [633, 155] on input "顧客姓名   *" at bounding box center [552, 163] width 294 height 40
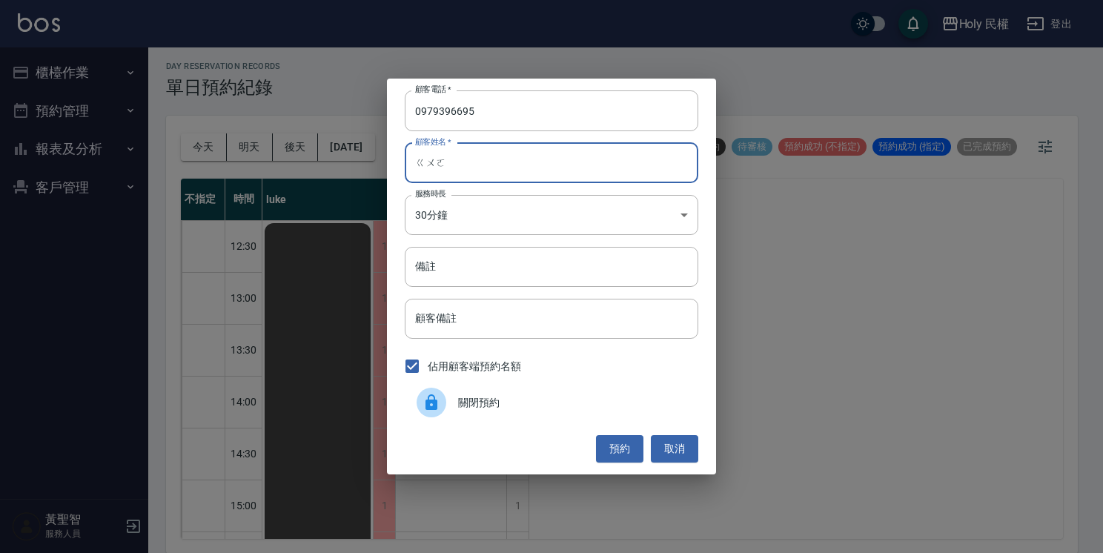
type input "過"
type input "郭"
click at [635, 440] on button "預約" at bounding box center [619, 448] width 47 height 27
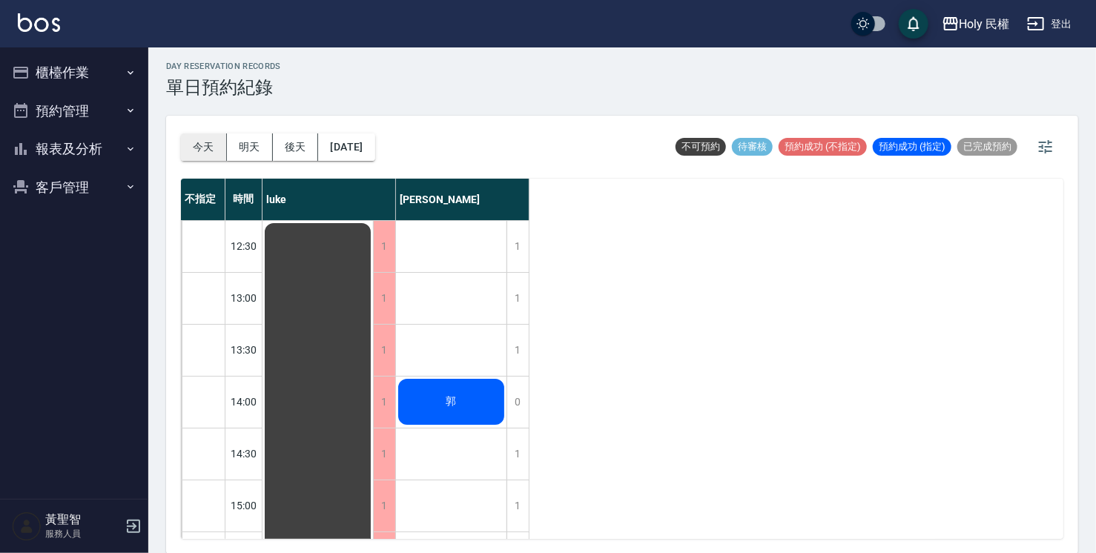
click at [196, 145] on button "今天" at bounding box center [204, 146] width 46 height 27
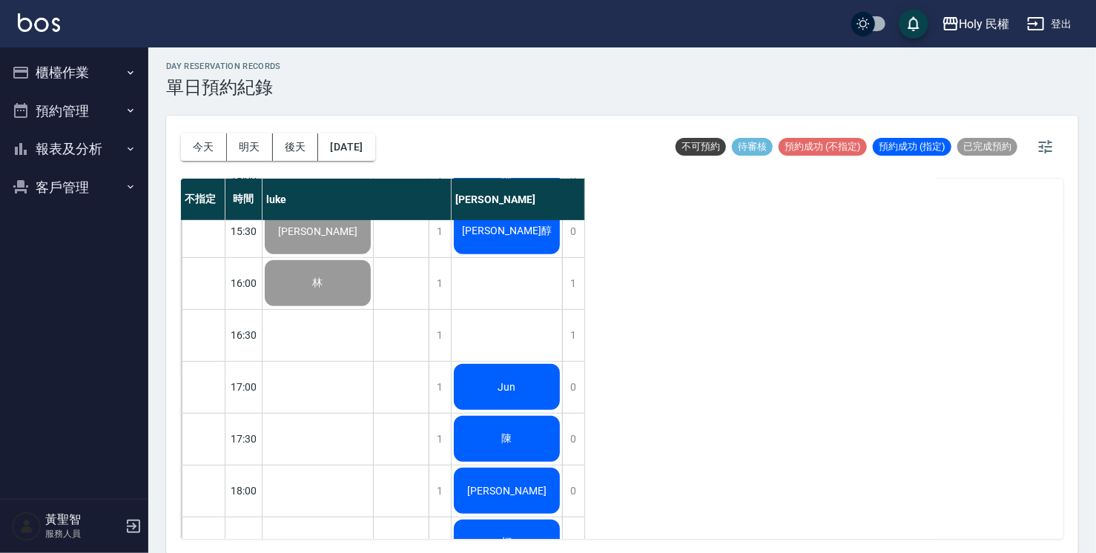
scroll to position [300, 0]
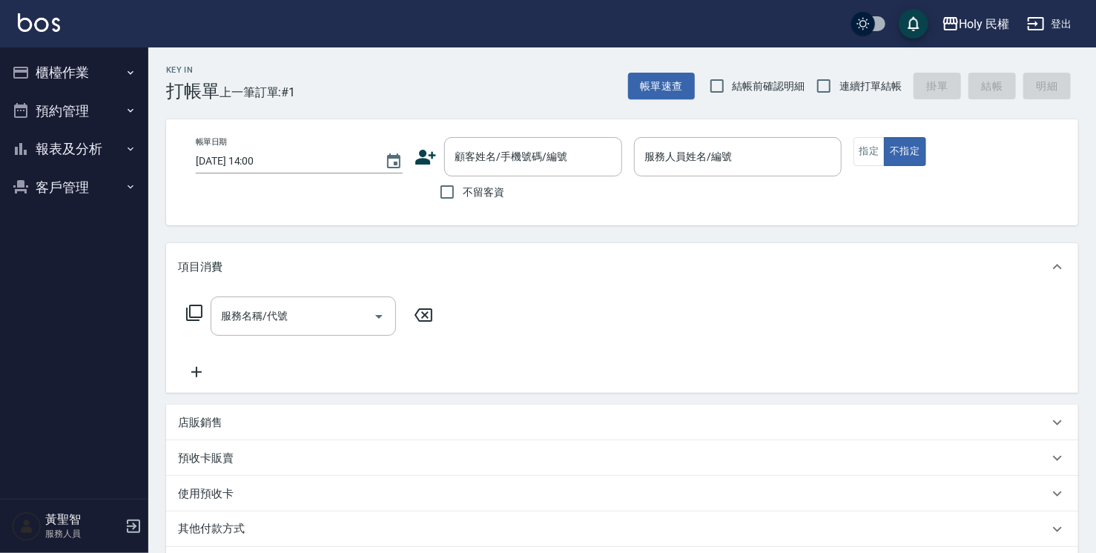
click at [424, 156] on icon at bounding box center [425, 157] width 22 height 22
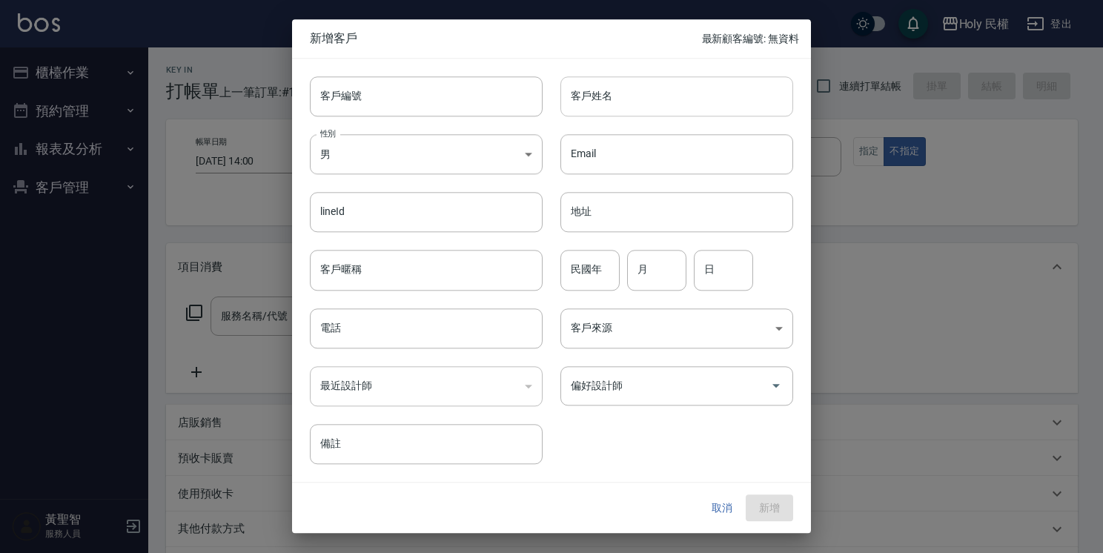
click at [612, 86] on input "客戶姓名" at bounding box center [676, 96] width 233 height 40
click at [335, 340] on input "電話" at bounding box center [426, 328] width 233 height 40
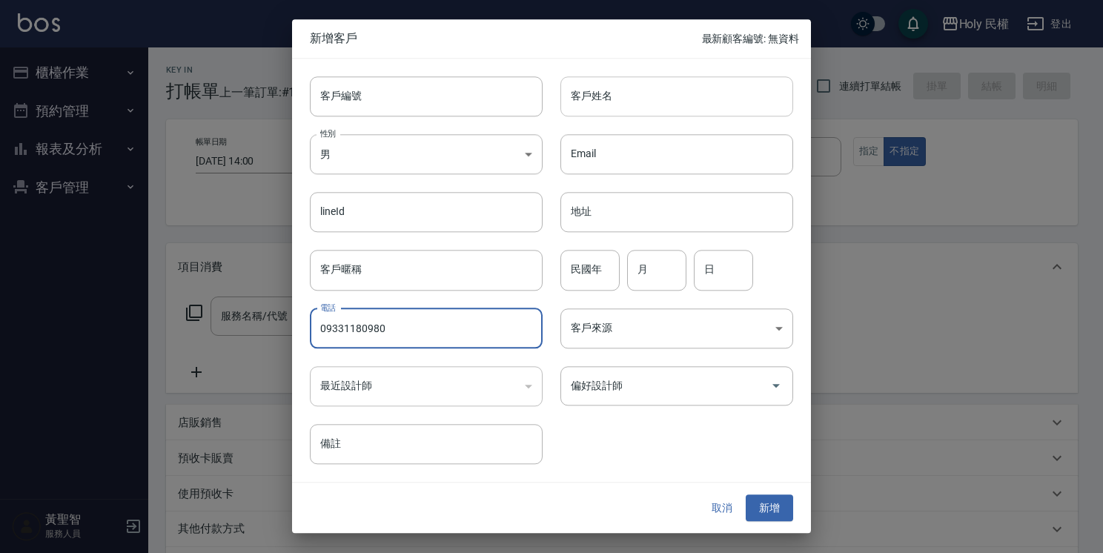
type input "09331180980"
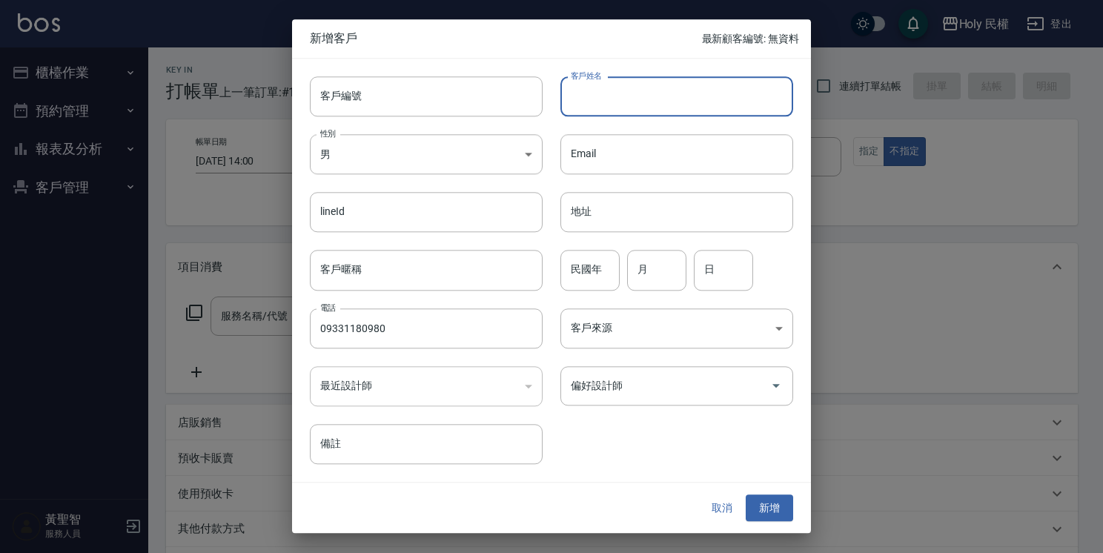
click at [638, 97] on input "客戶姓名" at bounding box center [676, 96] width 233 height 40
type input "黃"
click at [769, 511] on button "新增" at bounding box center [769, 508] width 47 height 27
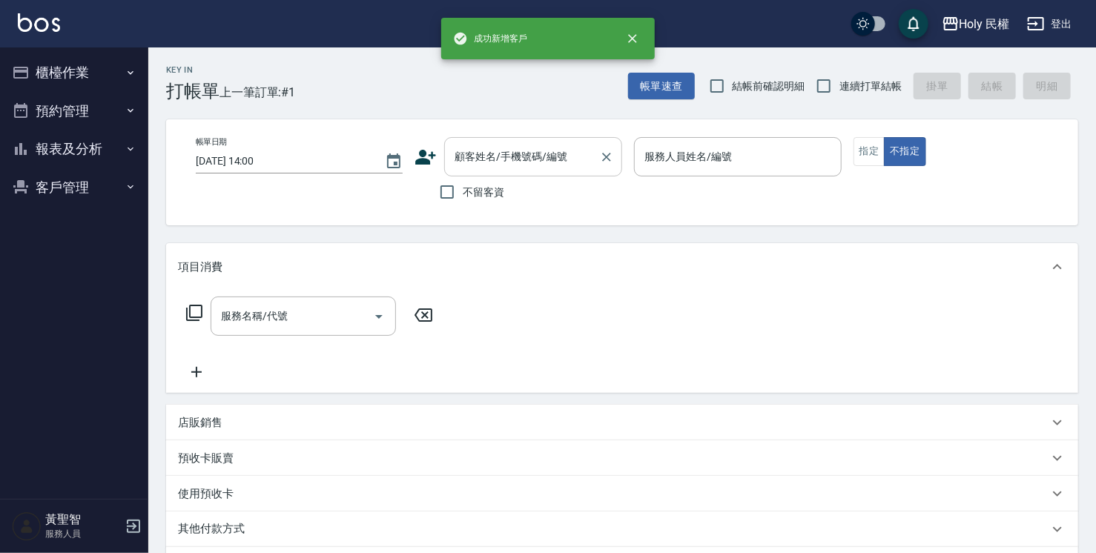
click at [483, 172] on div "顧客姓名/手機號碼/編號" at bounding box center [533, 156] width 178 height 39
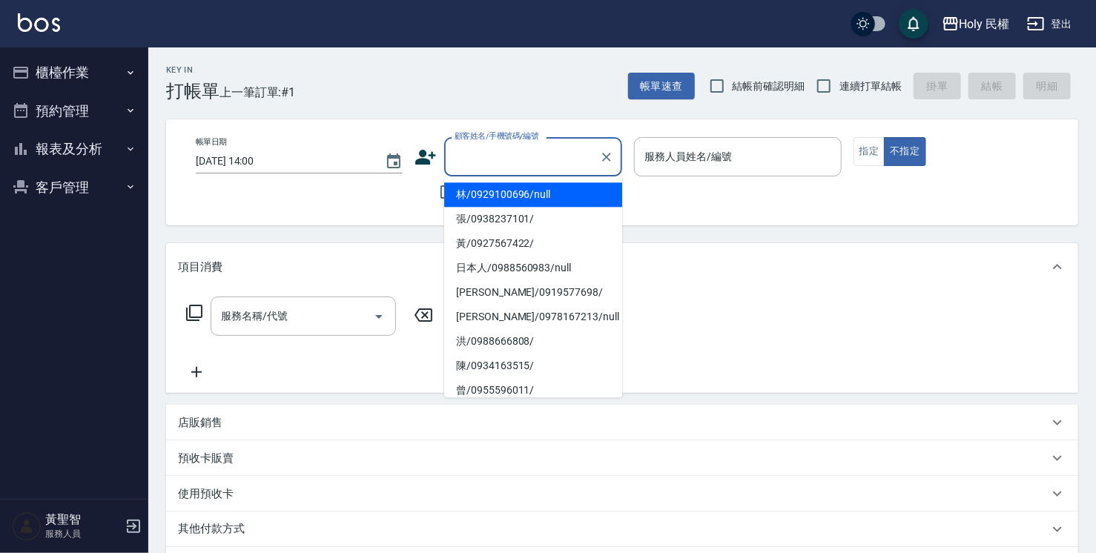
type input "ㄢ"
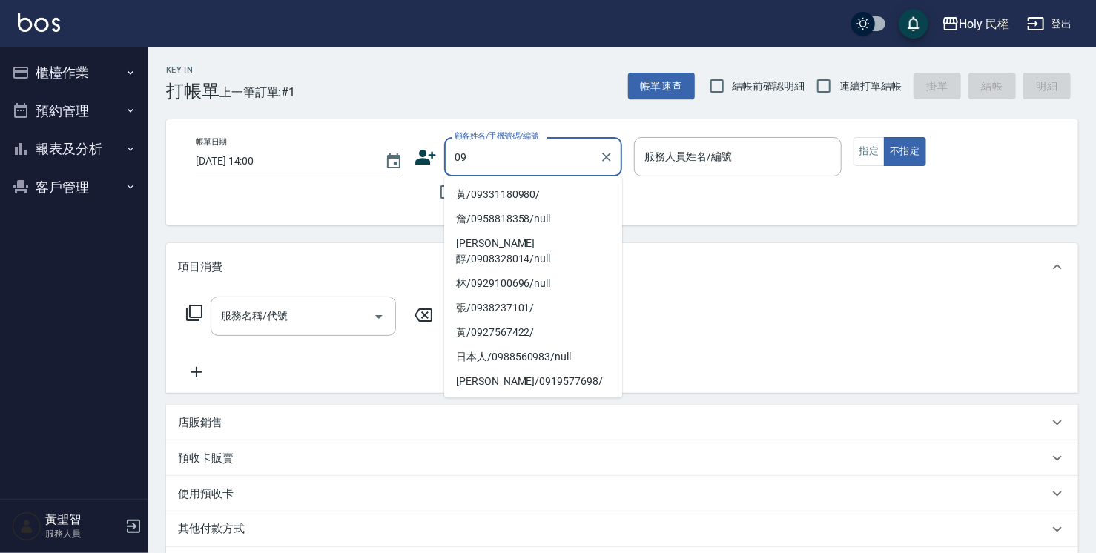
click at [508, 188] on li "黃/09331180980/" at bounding box center [533, 194] width 178 height 24
type input "黃/09331180980/"
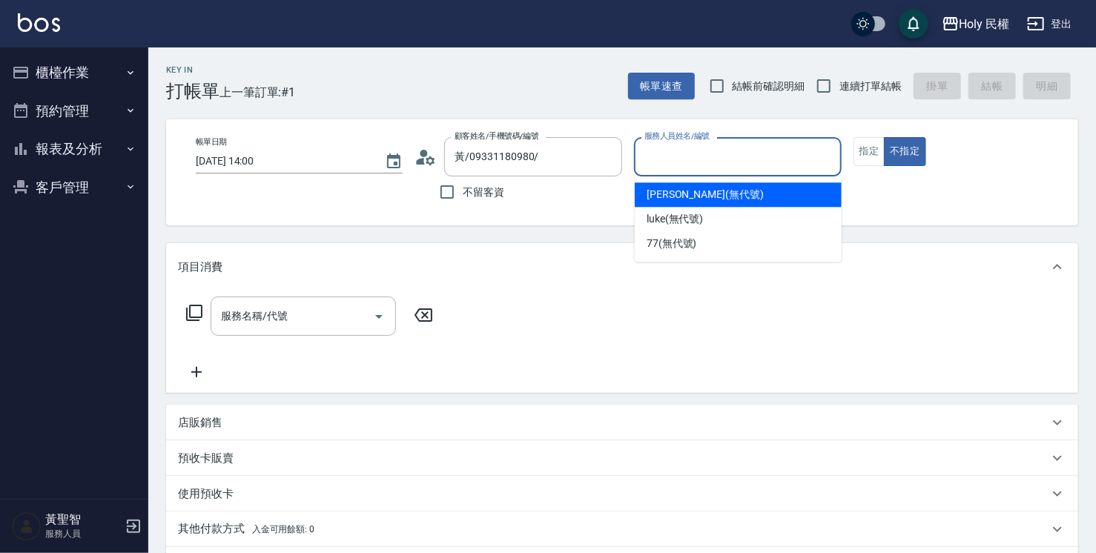
click at [787, 152] on input "服務人員姓名/編號" at bounding box center [738, 157] width 194 height 26
click at [741, 191] on div "Ella (無代號)" at bounding box center [738, 194] width 207 height 24
type input "Ella(無代號)"
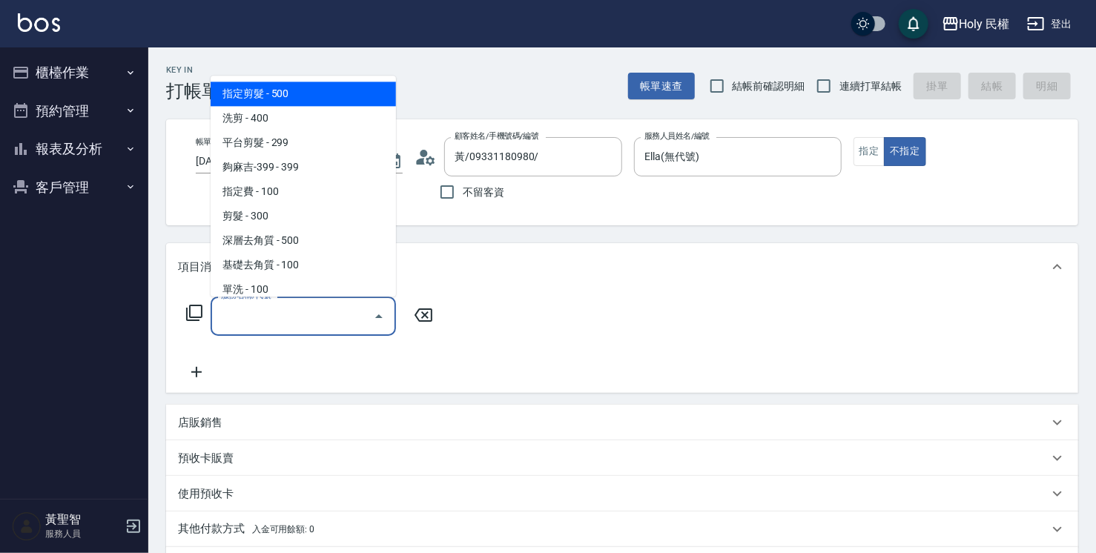
click at [259, 314] on input "服務名稱/代號" at bounding box center [292, 316] width 150 height 26
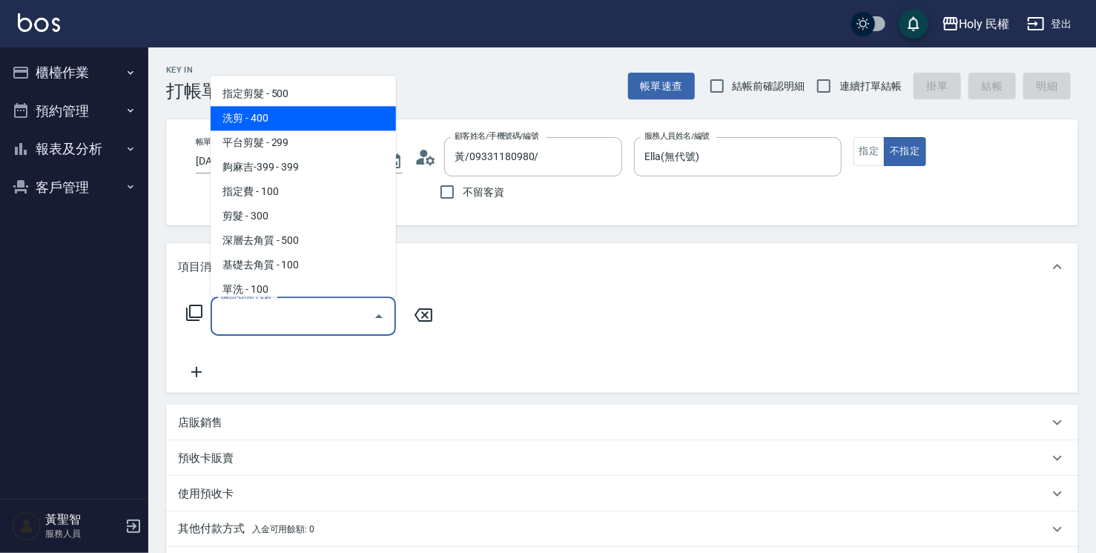
click at [293, 115] on span "洗剪 - 400" at bounding box center [303, 118] width 185 height 24
type input "洗剪(3)"
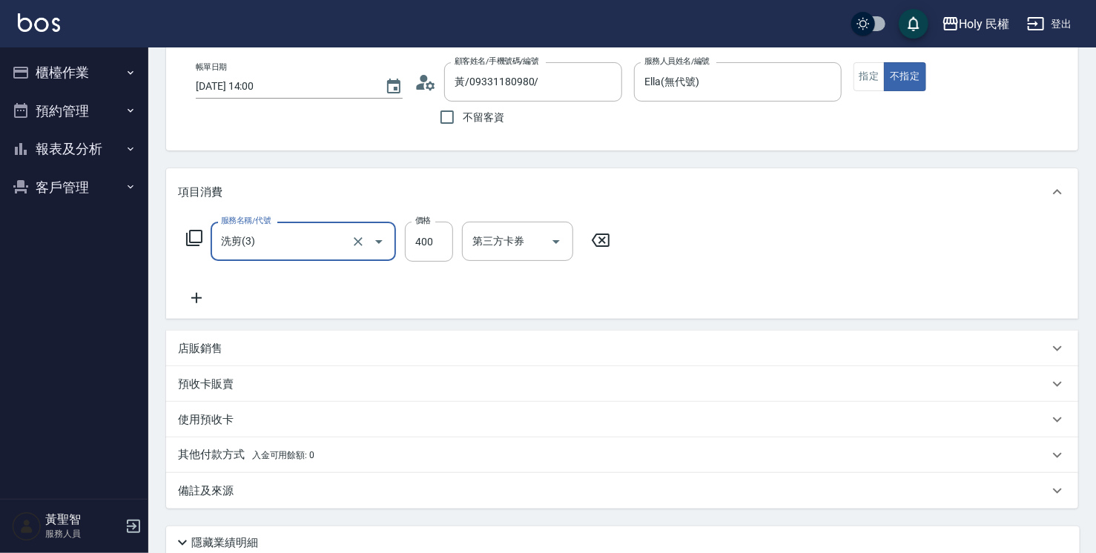
scroll to position [148, 0]
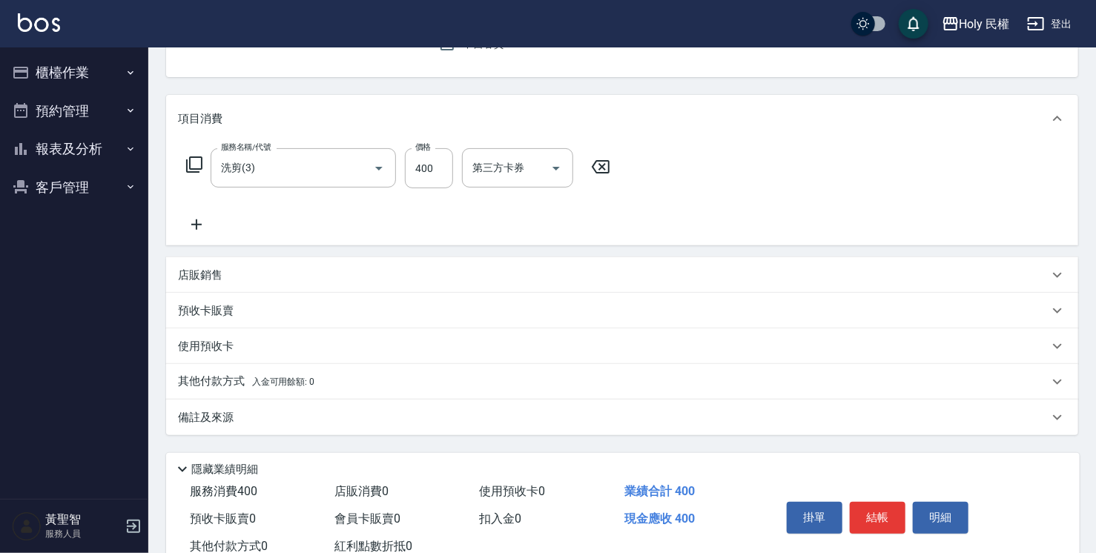
click at [557, 420] on div "備註及來源" at bounding box center [613, 418] width 870 height 16
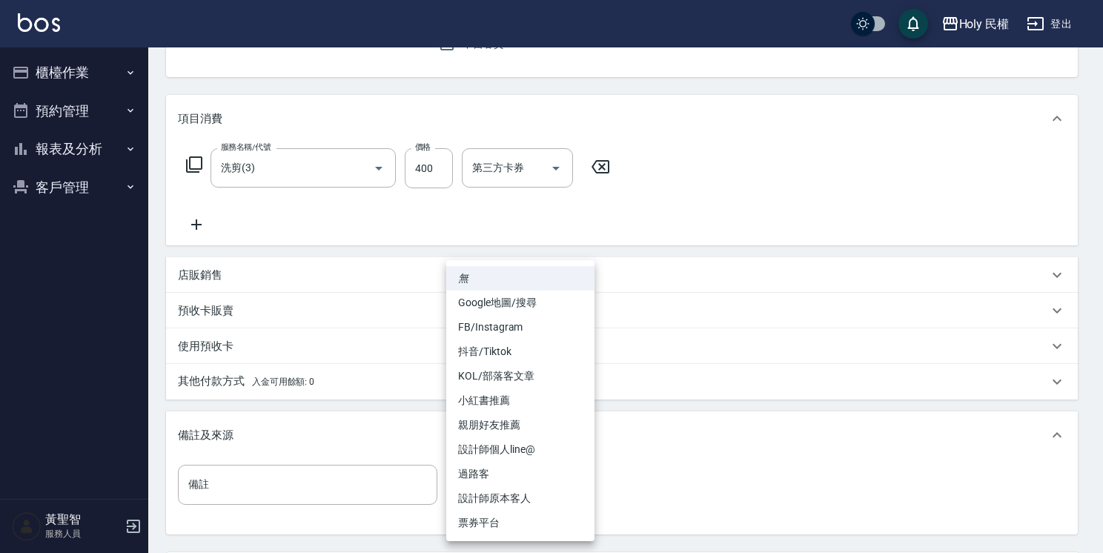
click at [552, 482] on body "Holy 民權 登出 櫃檯作業 打帳單 帳單列表 營業儀表板 現場電腦打卡 預約管理 預約管理 單日預約紀錄 單週預約紀錄 報表及分析 報表目錄 店家日報表 …" at bounding box center [551, 274] width 1103 height 844
click at [549, 511] on li "票券平台" at bounding box center [520, 523] width 148 height 24
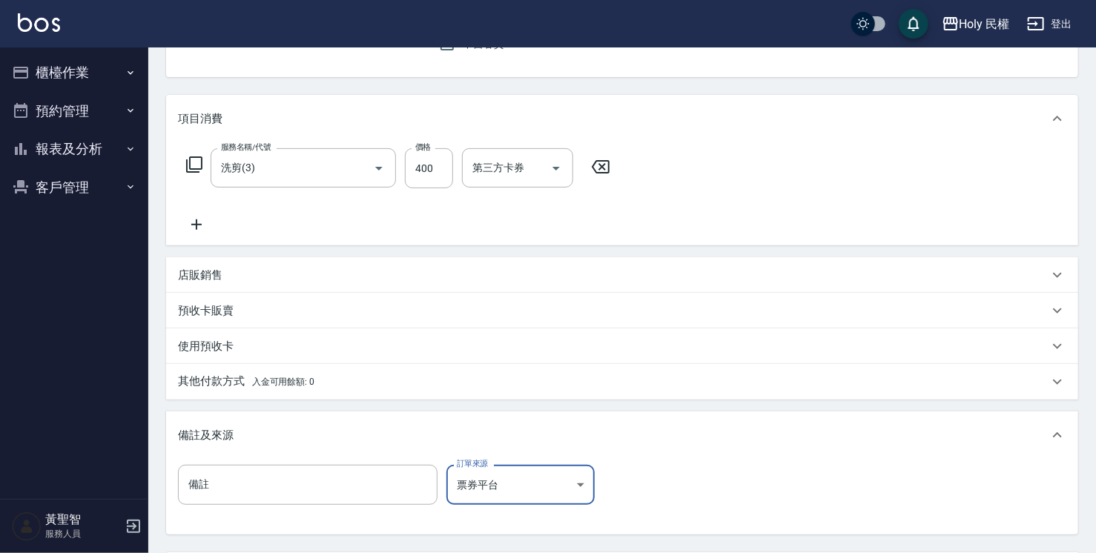
click at [560, 484] on body "Holy 民權 登出 櫃檯作業 打帳單 帳單列表 營業儀表板 現場電腦打卡 預約管理 預約管理 單日預約紀錄 單週預約紀錄 報表及分析 報表目錄 店家日報表 …" at bounding box center [548, 274] width 1096 height 844
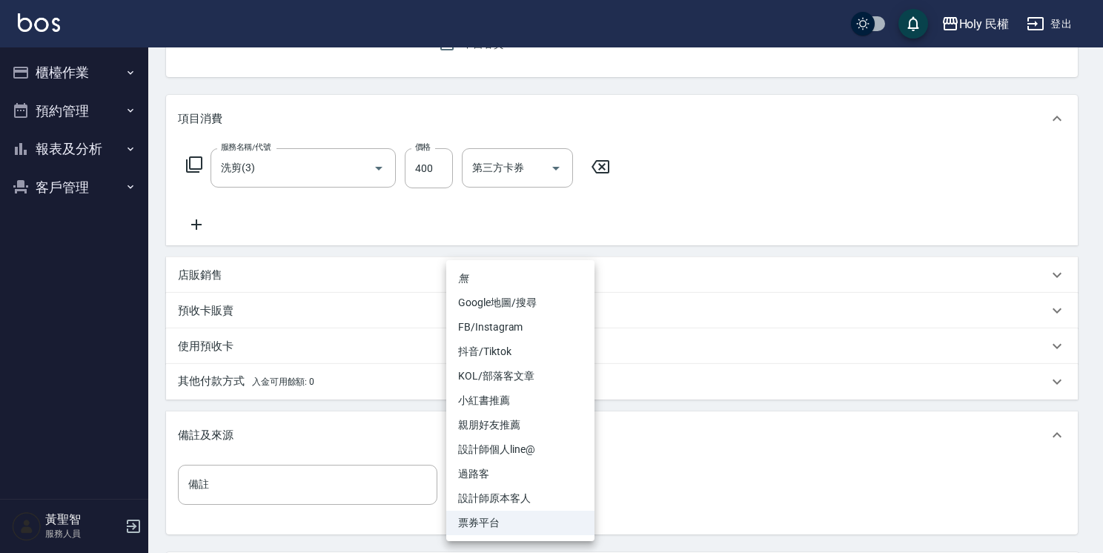
click at [540, 469] on li "過路客" at bounding box center [520, 474] width 148 height 24
type input "過路客"
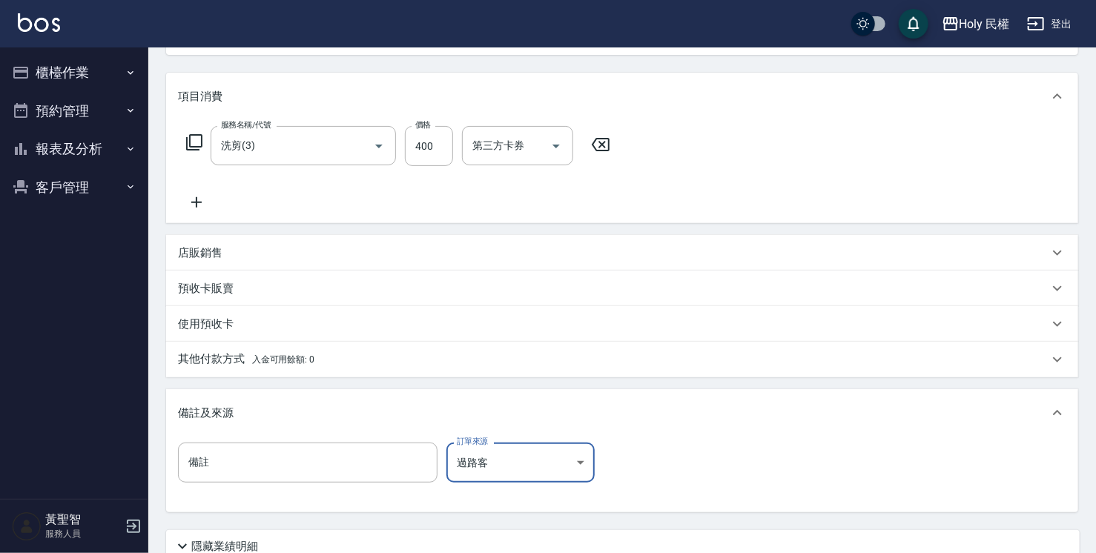
scroll to position [295, 0]
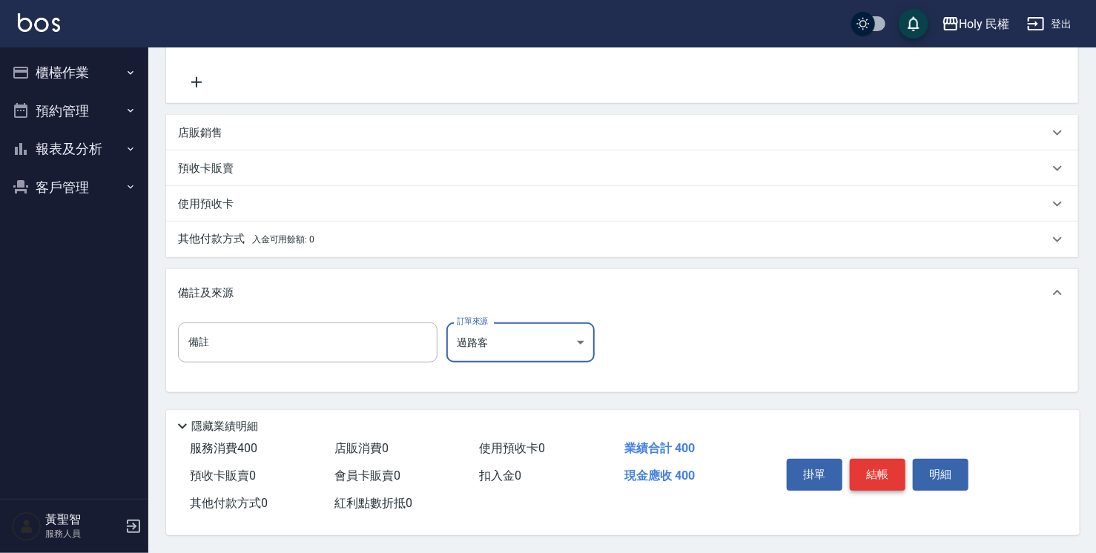
click at [884, 472] on button "結帳" at bounding box center [878, 474] width 56 height 31
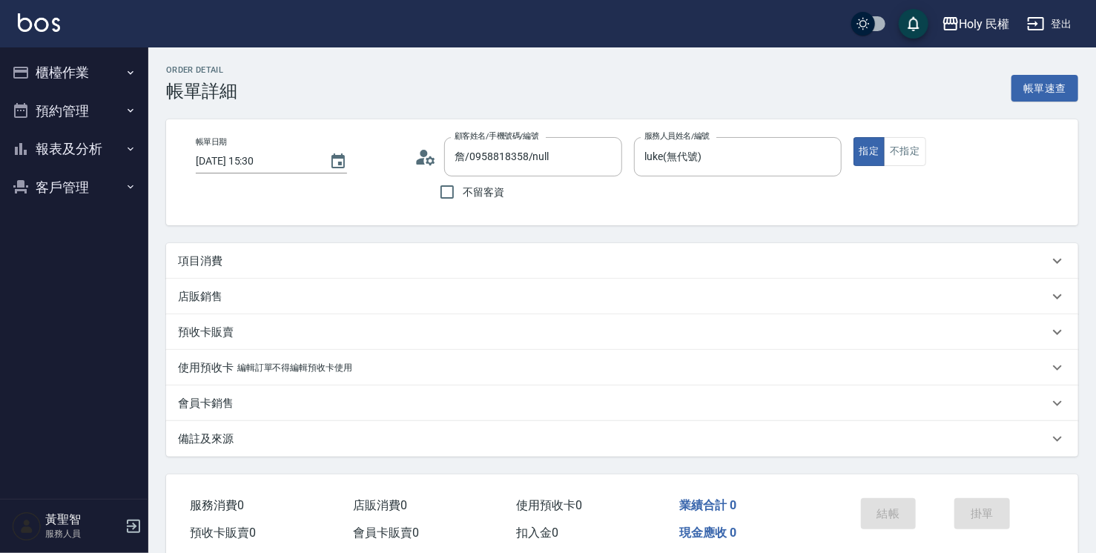
click at [506, 259] on div "項目消費" at bounding box center [613, 262] width 870 height 16
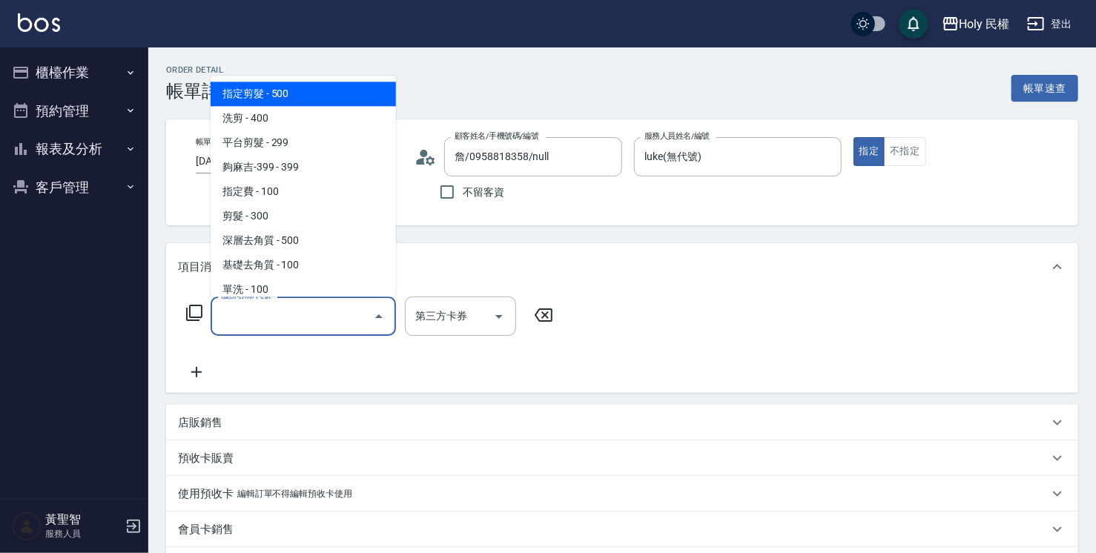
click at [353, 325] on input "服務名稱/代號" at bounding box center [292, 316] width 150 height 26
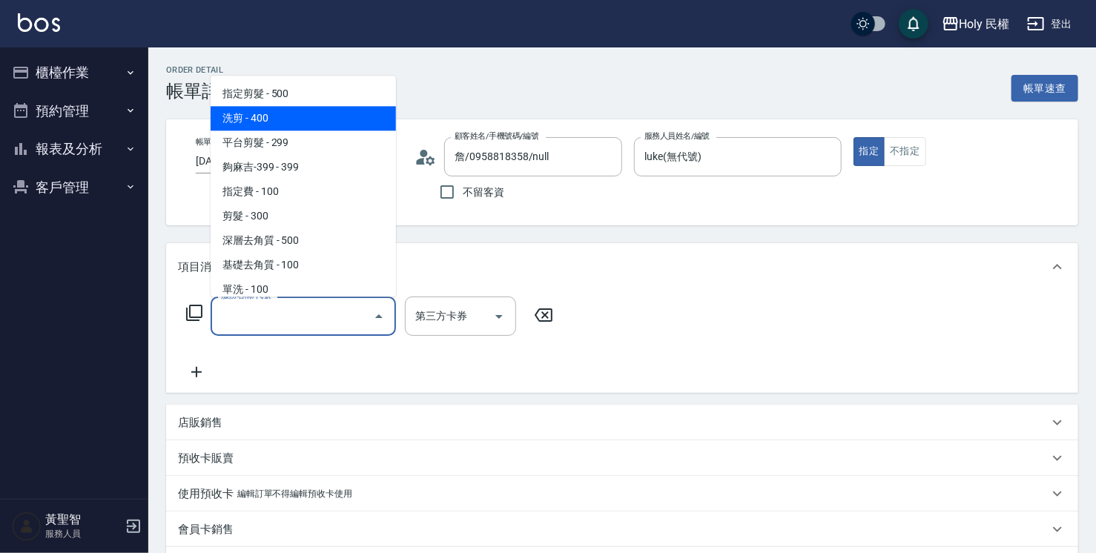
click at [277, 115] on span "洗剪 - 400" at bounding box center [303, 118] width 185 height 24
type input "洗剪(3)"
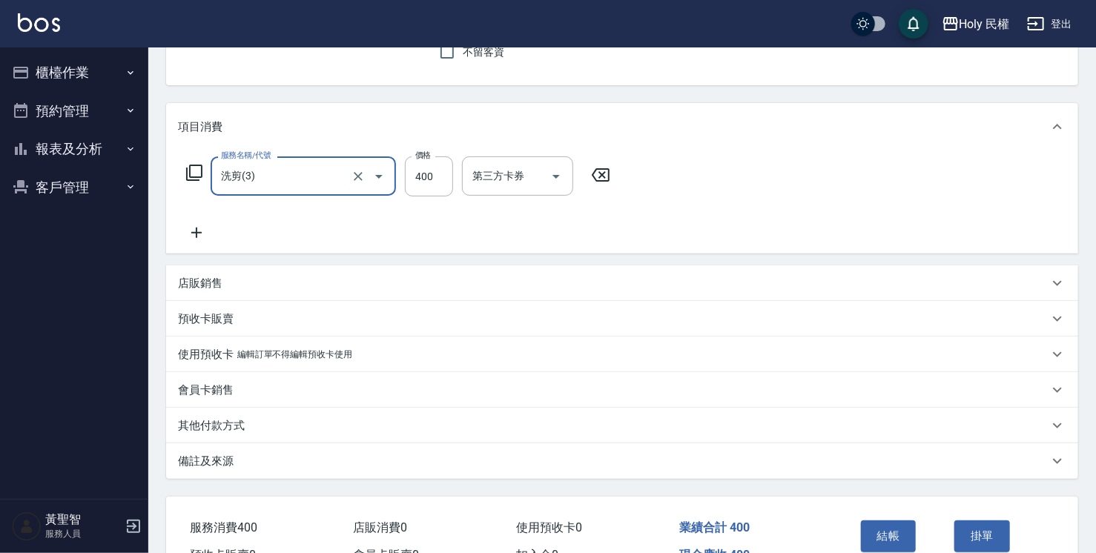
scroll to position [148, 0]
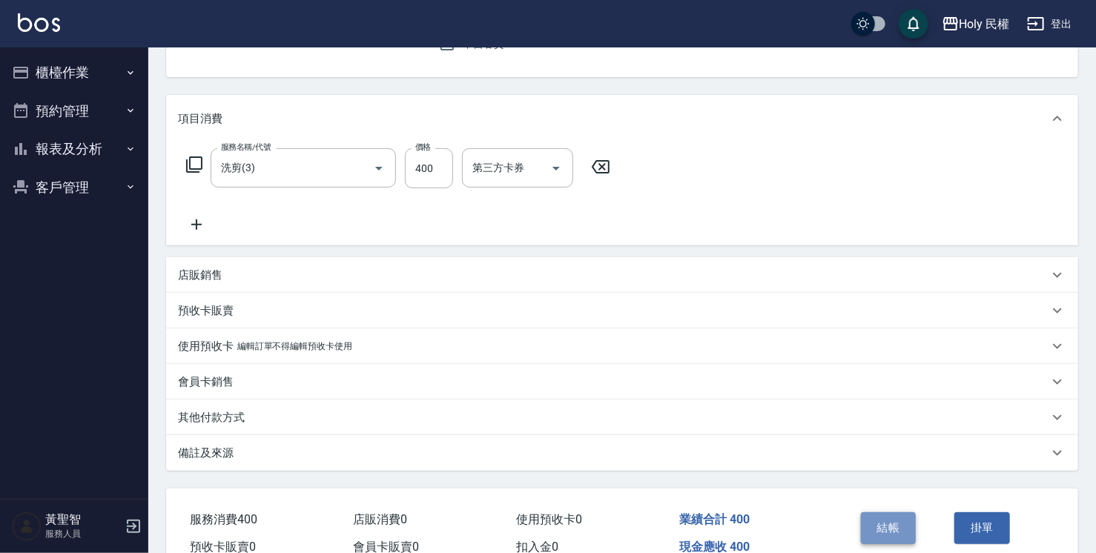
click at [878, 521] on button "結帳" at bounding box center [889, 527] width 56 height 31
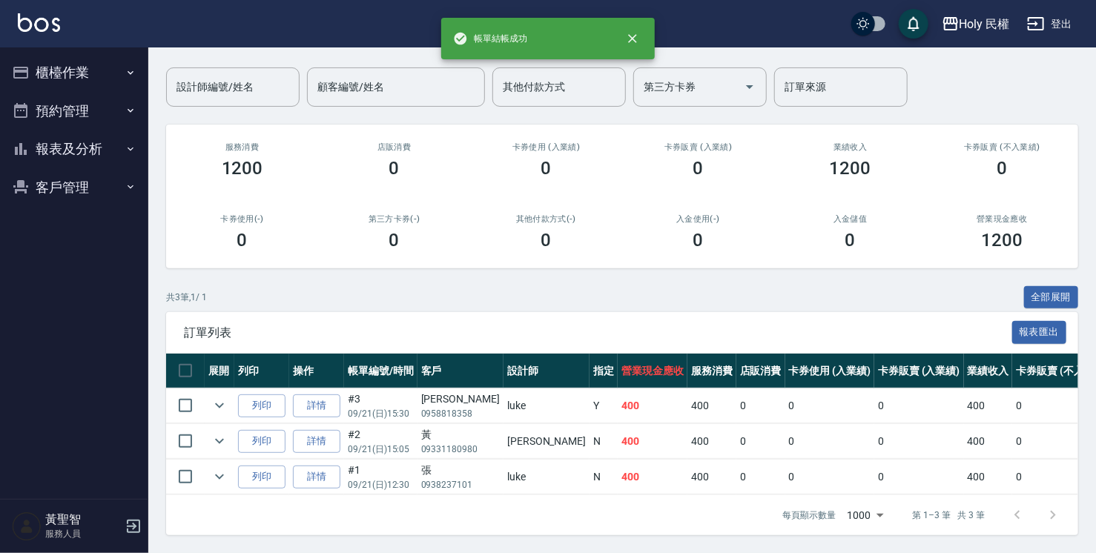
scroll to position [40, 0]
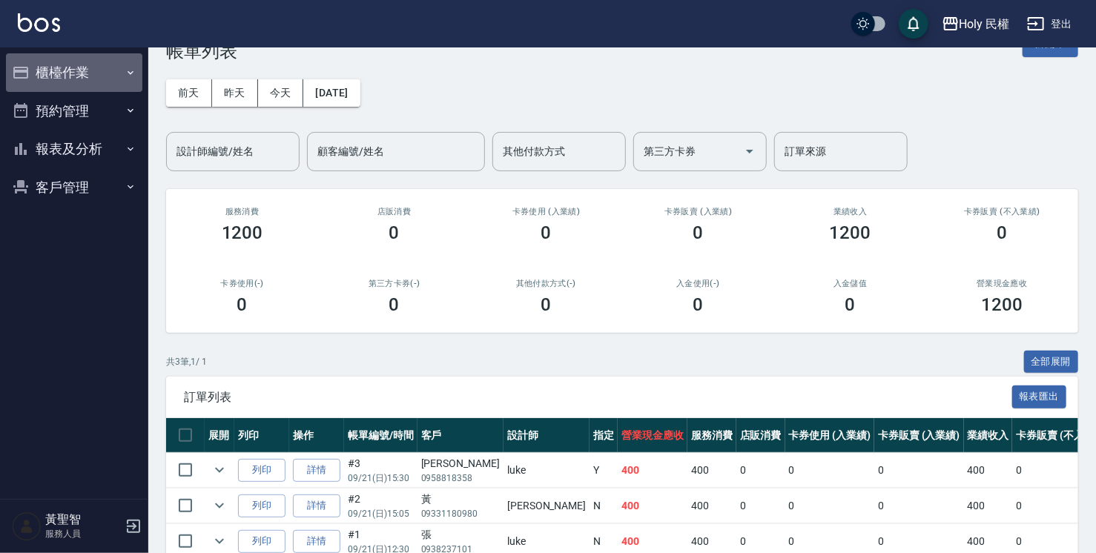
click at [74, 67] on button "櫃檯作業" at bounding box center [74, 72] width 136 height 39
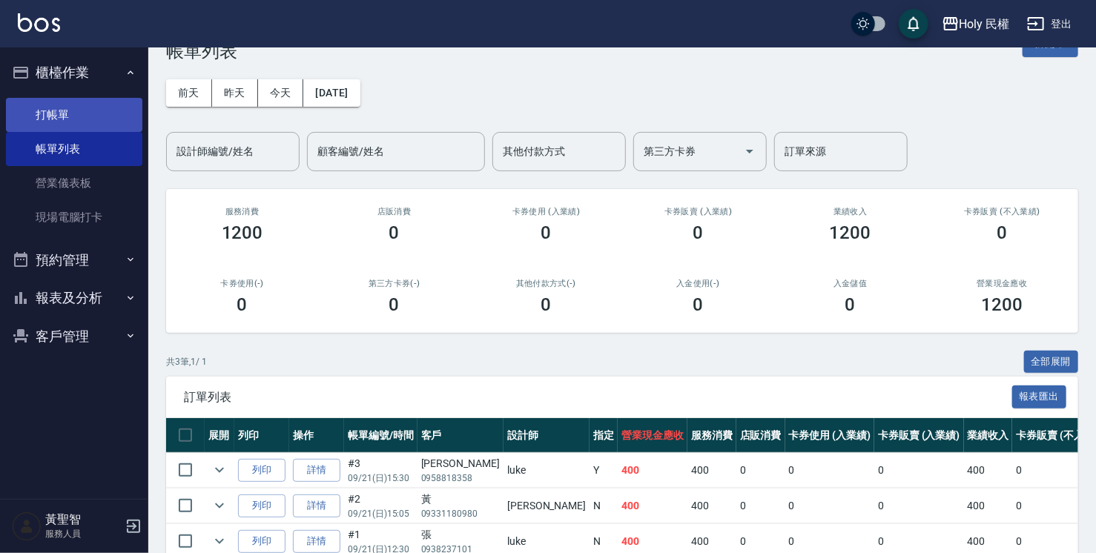
click at [70, 102] on link "打帳單" at bounding box center [74, 115] width 136 height 34
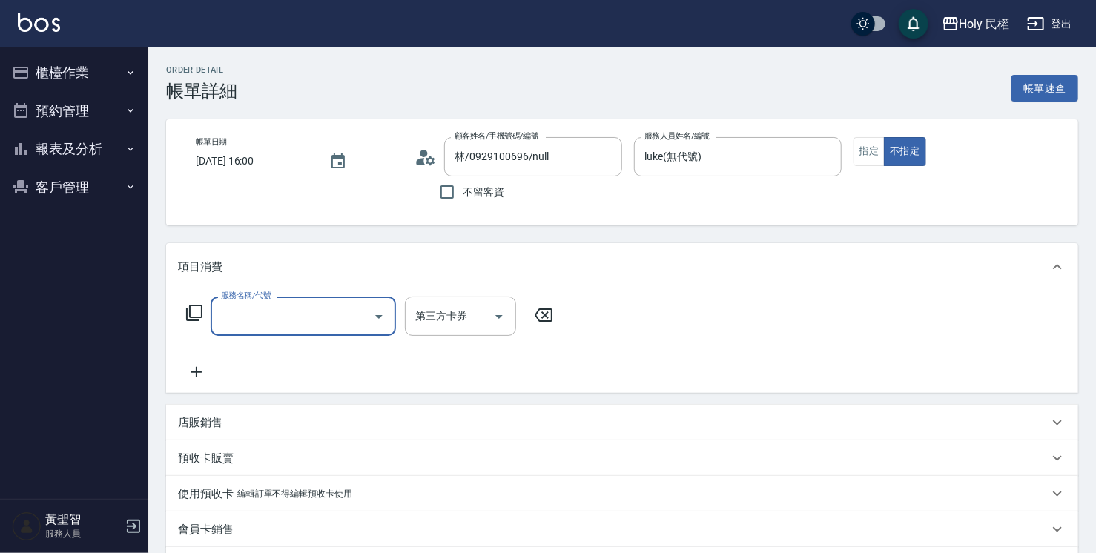
click at [270, 330] on div "服務名稱/代號" at bounding box center [303, 316] width 185 height 39
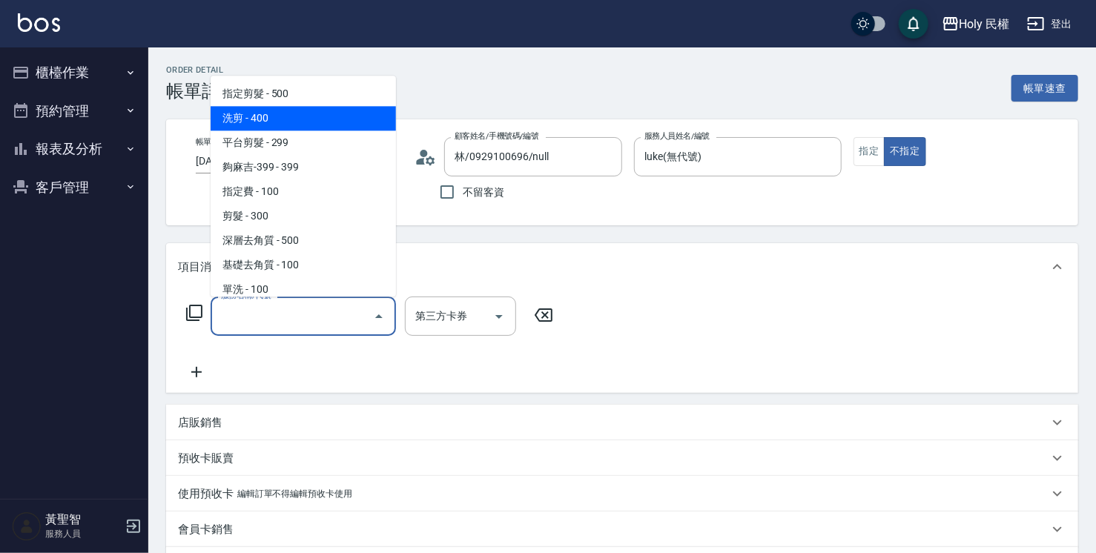
click at [272, 119] on span "洗剪 - 400" at bounding box center [303, 118] width 185 height 24
type input "洗剪(3)"
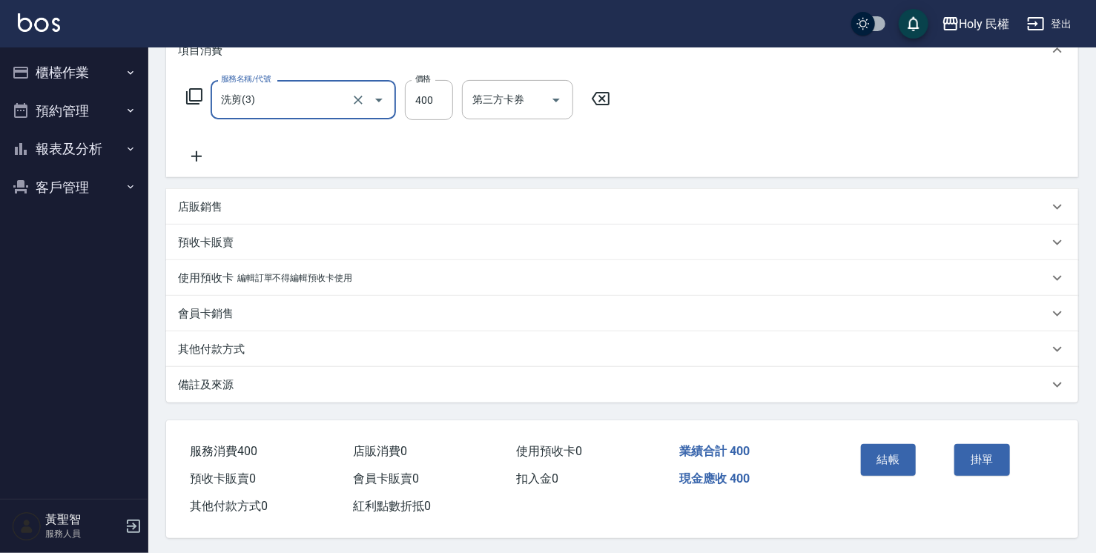
scroll to position [224, 0]
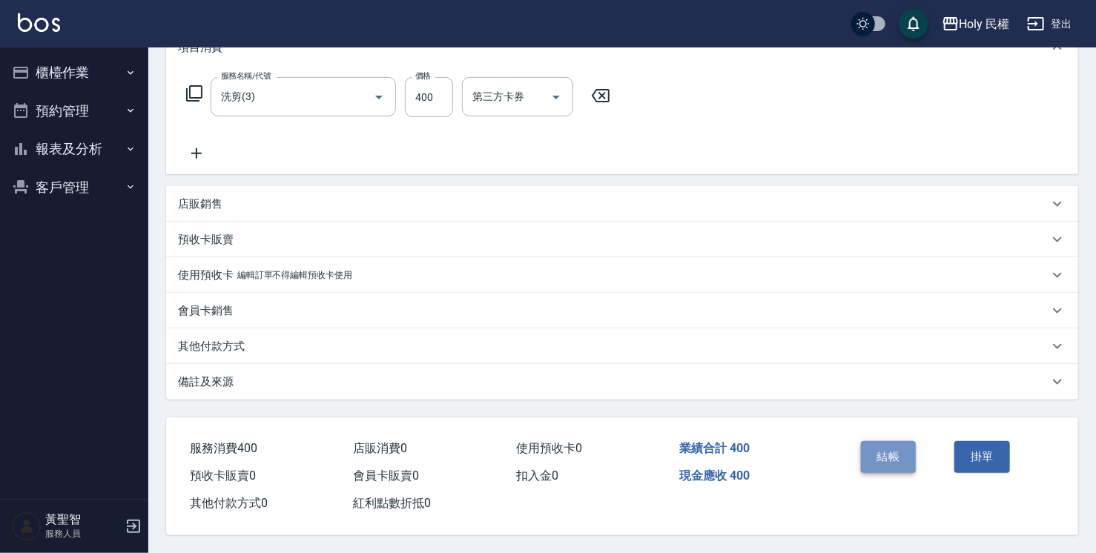
click at [890, 460] on button "結帳" at bounding box center [889, 456] width 56 height 31
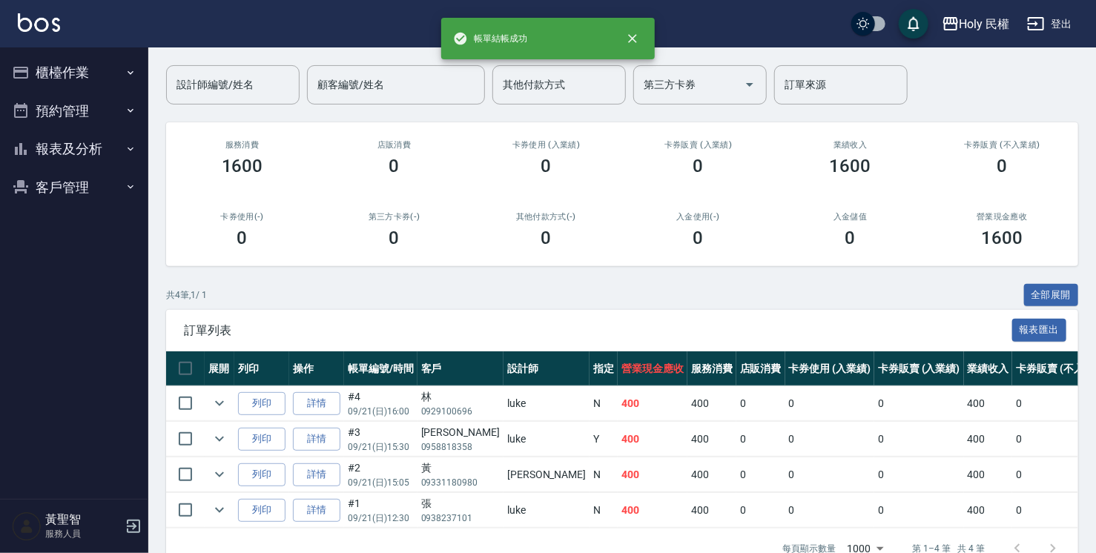
scroll to position [150, 0]
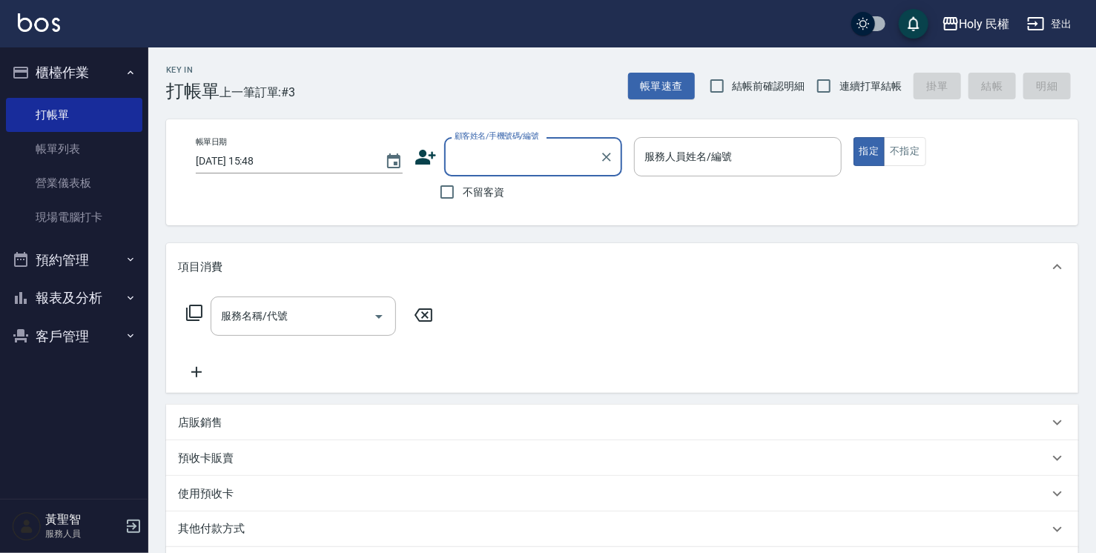
click at [520, 172] on div "顧客姓名/手機號碼/編號" at bounding box center [533, 156] width 178 height 39
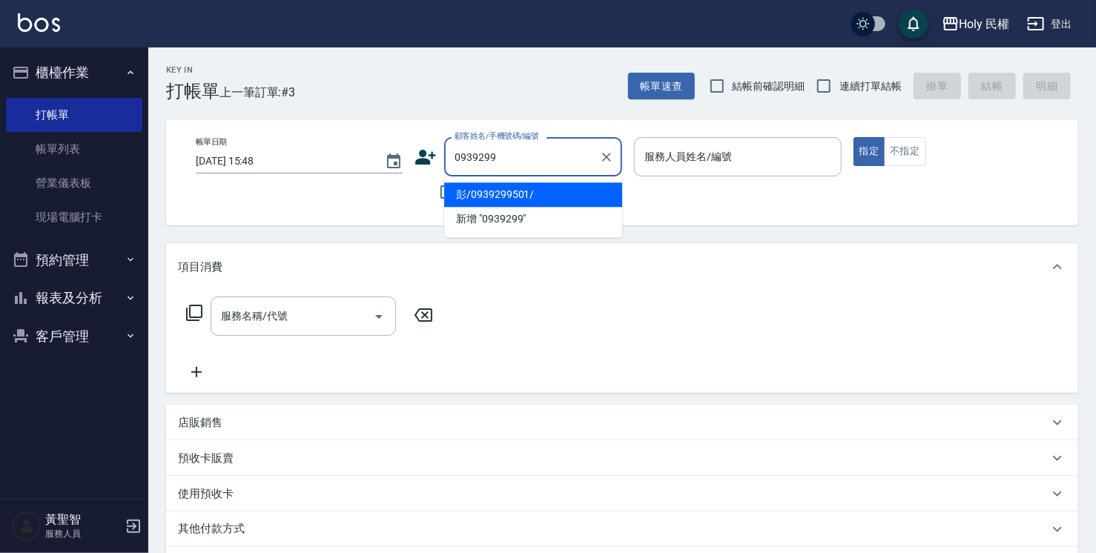
click at [581, 184] on li "彭/0939299501/" at bounding box center [533, 194] width 178 height 24
type input "彭/0939299501/"
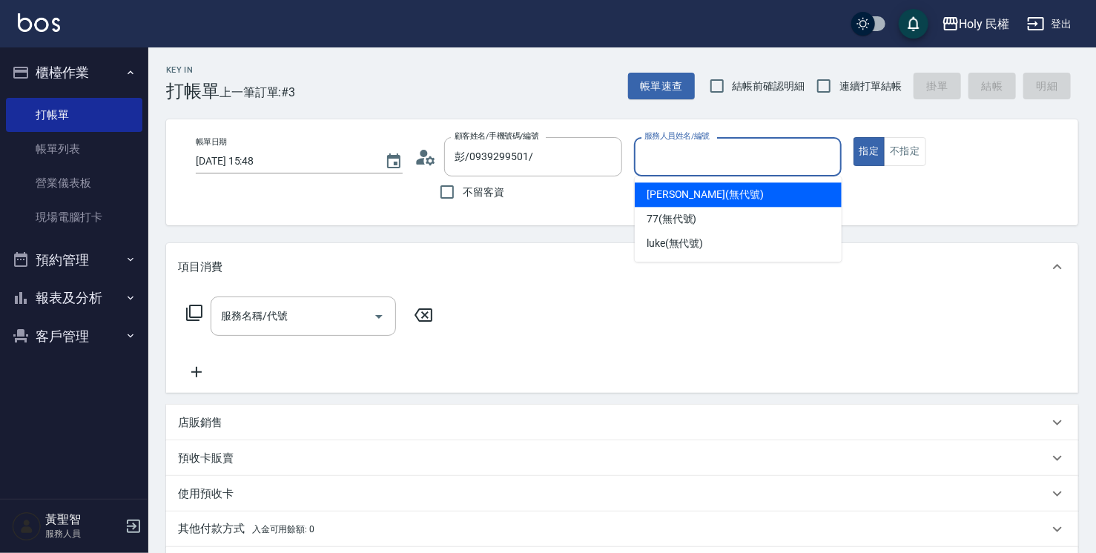
click at [694, 162] on input "服務人員姓名/編號" at bounding box center [738, 157] width 194 height 26
click at [698, 197] on span "Ella (無代號)" at bounding box center [704, 195] width 117 height 16
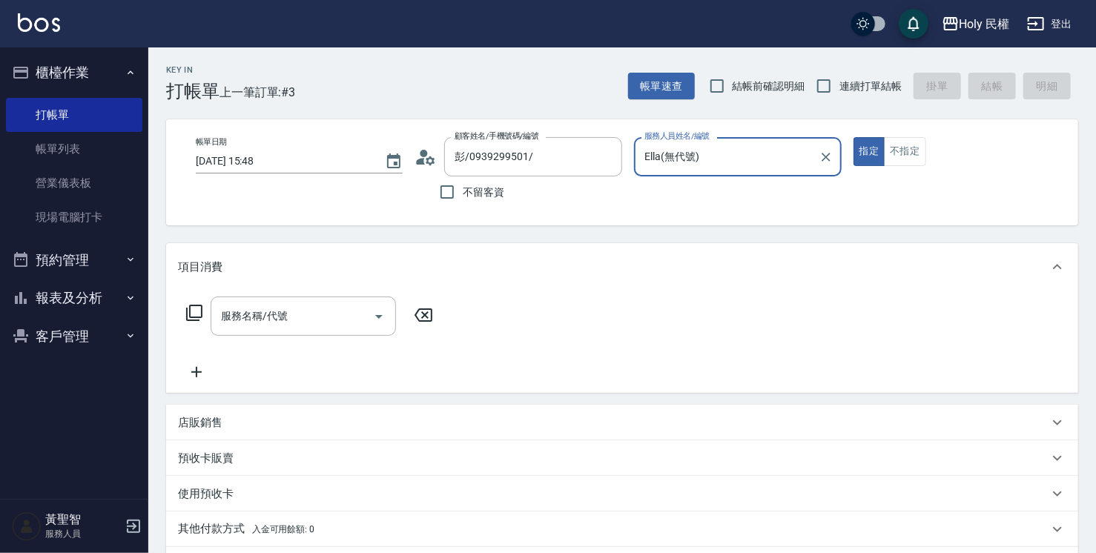
type input "Ella(無代號)"
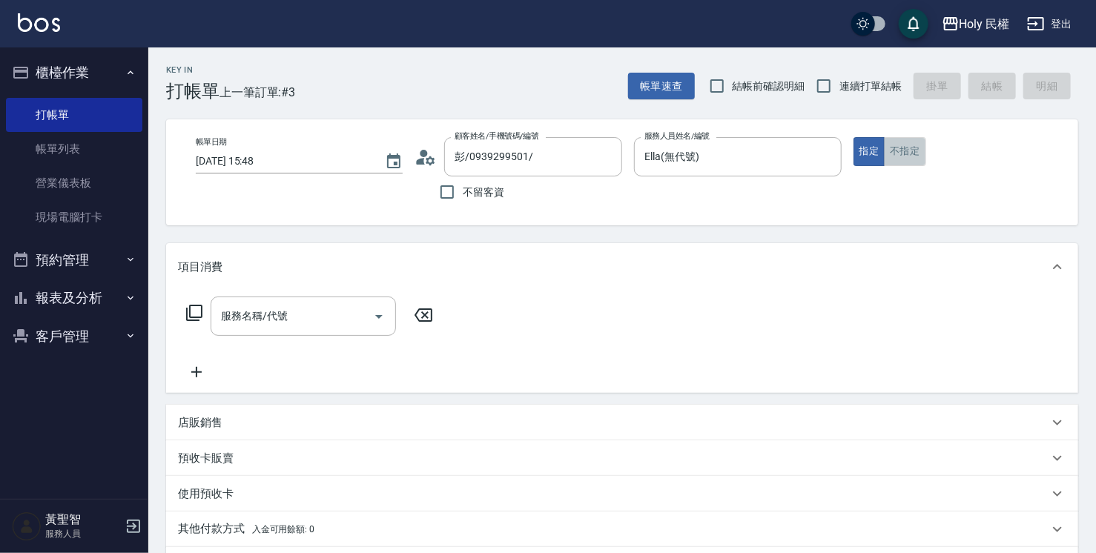
click at [902, 147] on button "不指定" at bounding box center [905, 151] width 42 height 29
click at [350, 340] on div "服務名稱/代號 服務名稱/代號" at bounding box center [310, 339] width 264 height 85
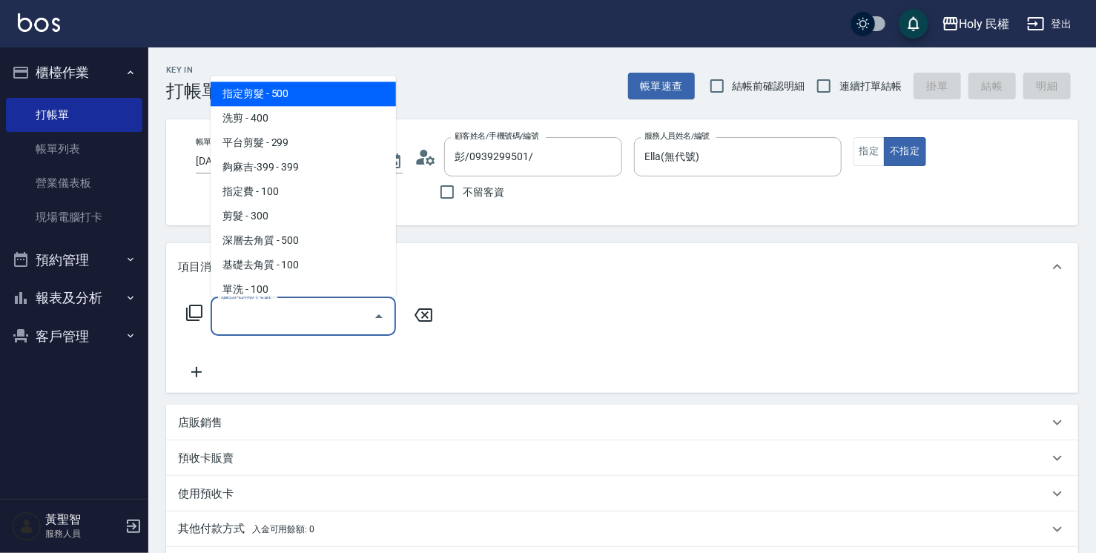
click at [365, 310] on input "服務名稱/代號" at bounding box center [292, 316] width 150 height 26
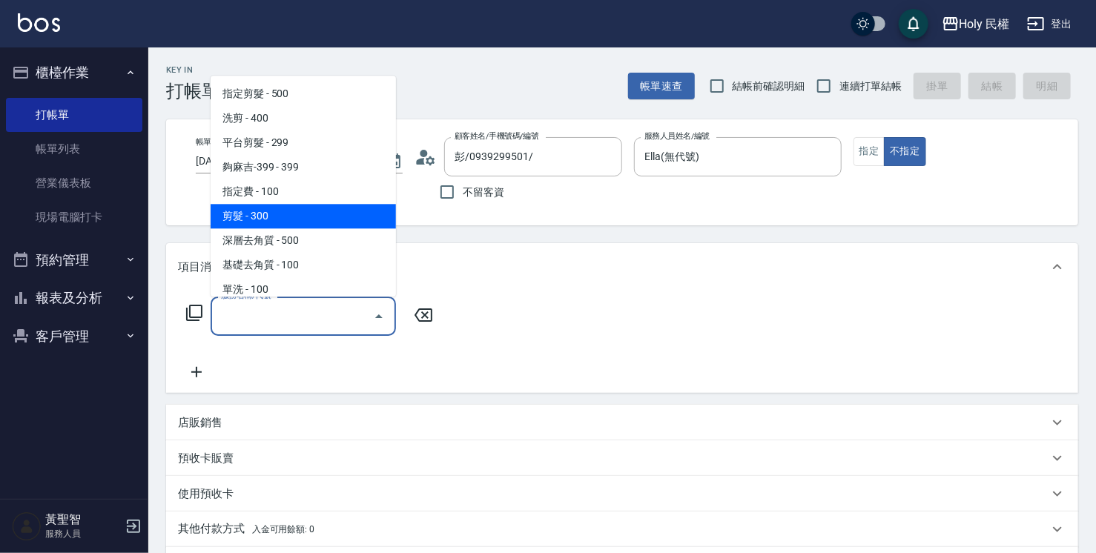
click at [329, 227] on span "剪髮 - 300" at bounding box center [303, 216] width 185 height 24
type input "剪髮(C02)"
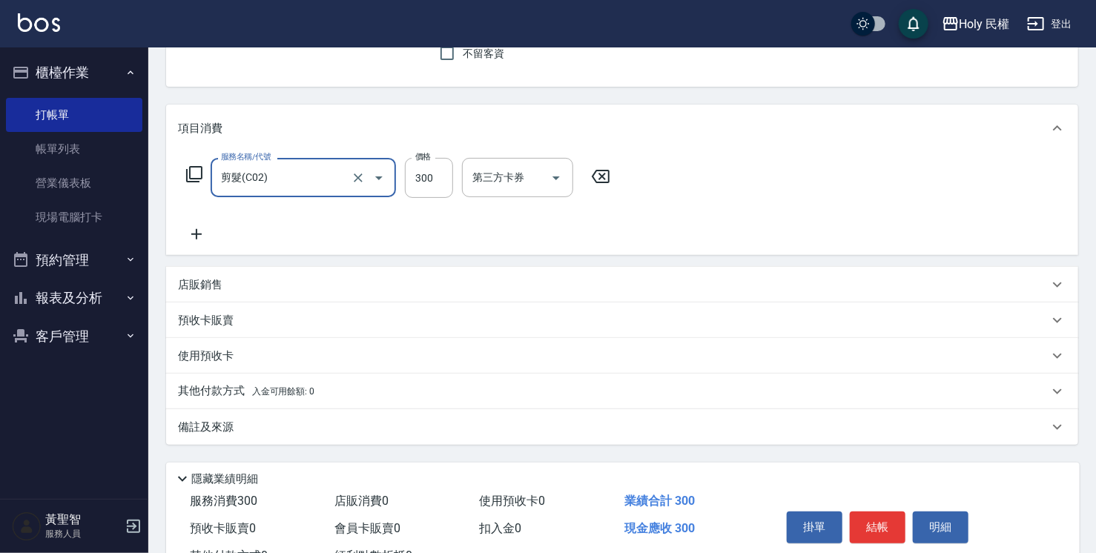
scroll to position [196, 0]
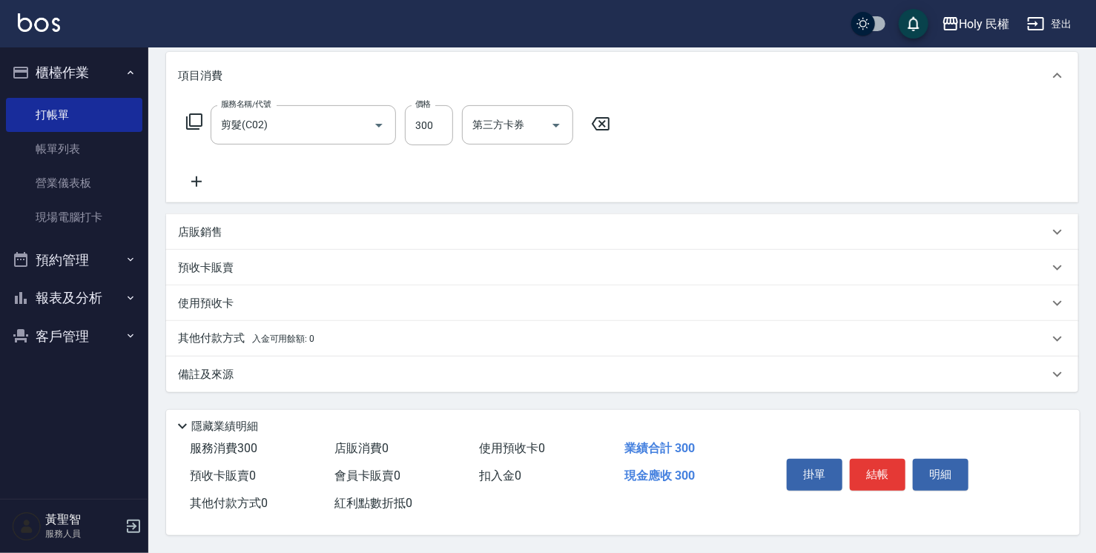
click at [771, 374] on div "備註及來源" at bounding box center [613, 375] width 870 height 16
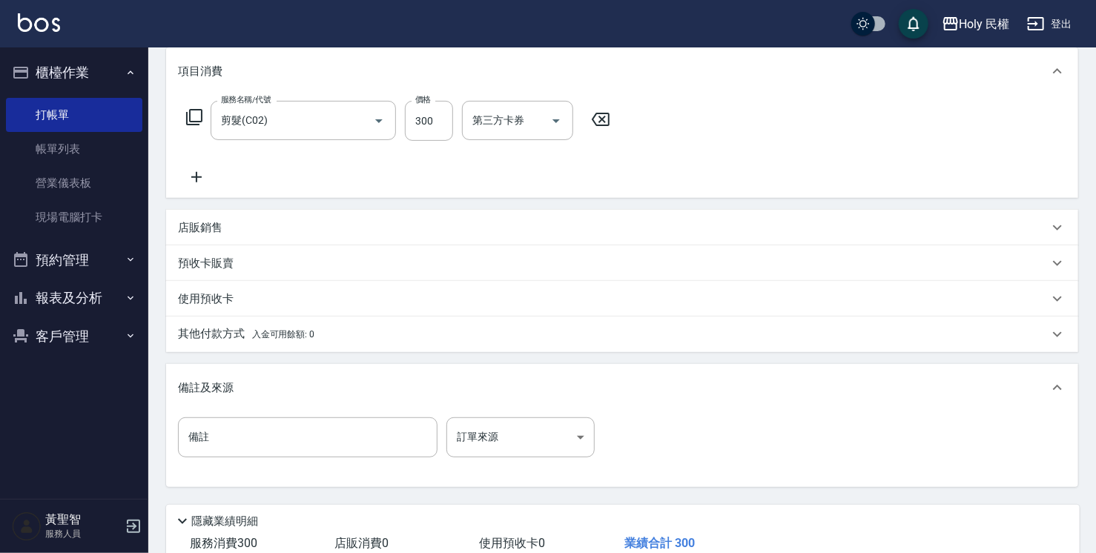
click at [495, 460] on div "備註 備註 訂單來源 ​ 訂單來源" at bounding box center [622, 446] width 888 height 58
click at [499, 454] on body "Holy 民權 登出 櫃檯作業 打帳單 帳單列表 營業儀表板 現場電腦打卡 預約管理 預約管理 單日預約紀錄 單週預約紀錄 報表及分析 報表目錄 店家日報表 …" at bounding box center [548, 226] width 1096 height 844
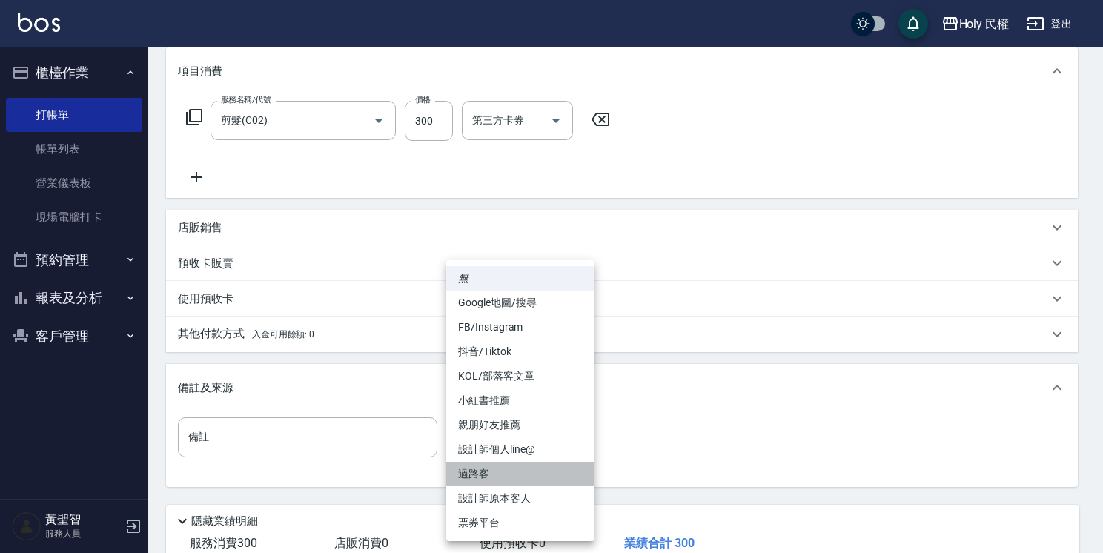
click at [518, 478] on li "過路客" at bounding box center [520, 474] width 148 height 24
type input "過路客"
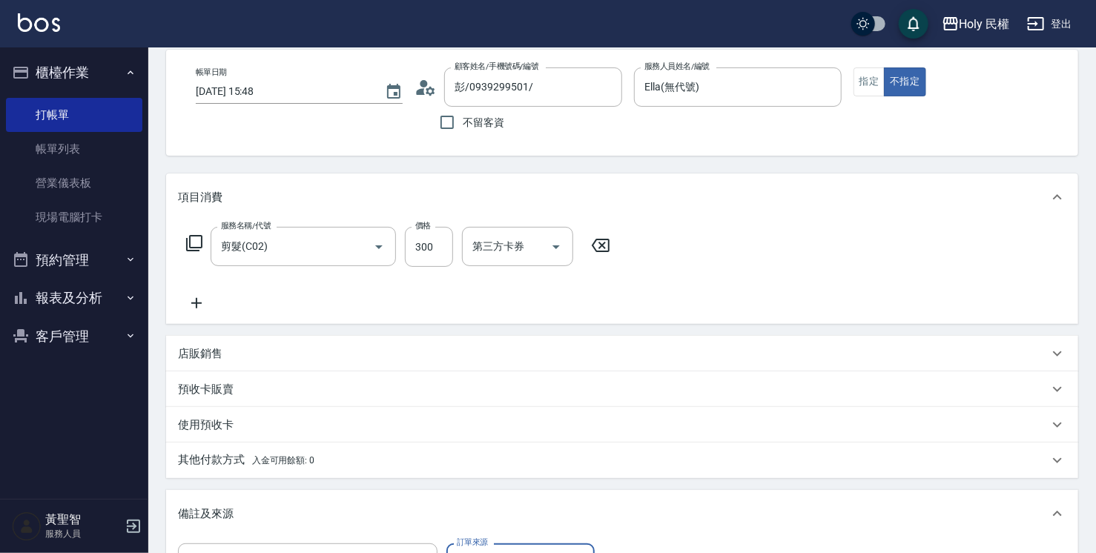
scroll to position [47, 0]
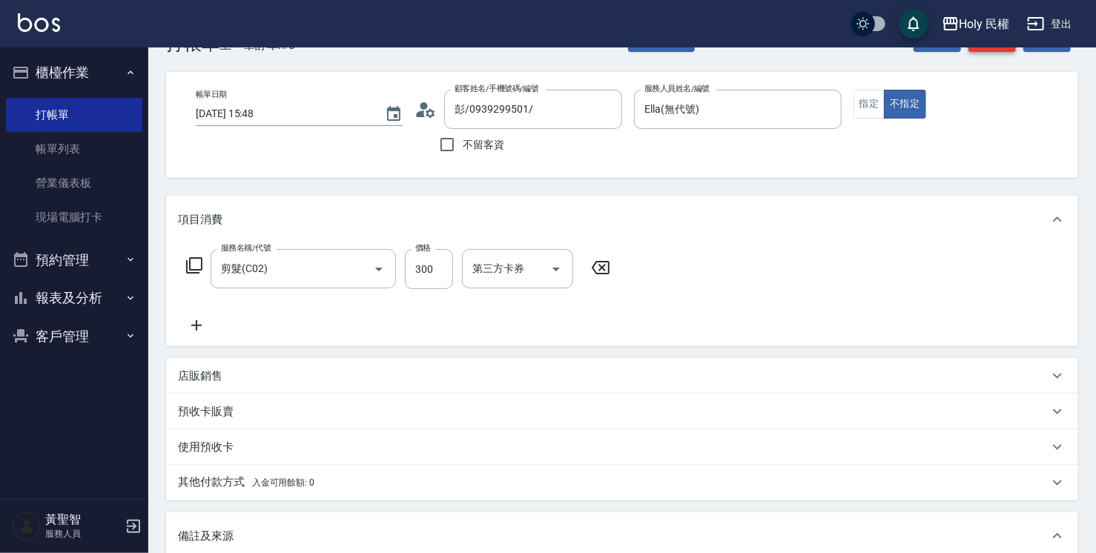
click at [1001, 51] on button "結帳" at bounding box center [991, 38] width 47 height 27
